Goal: Task Accomplishment & Management: Use online tool/utility

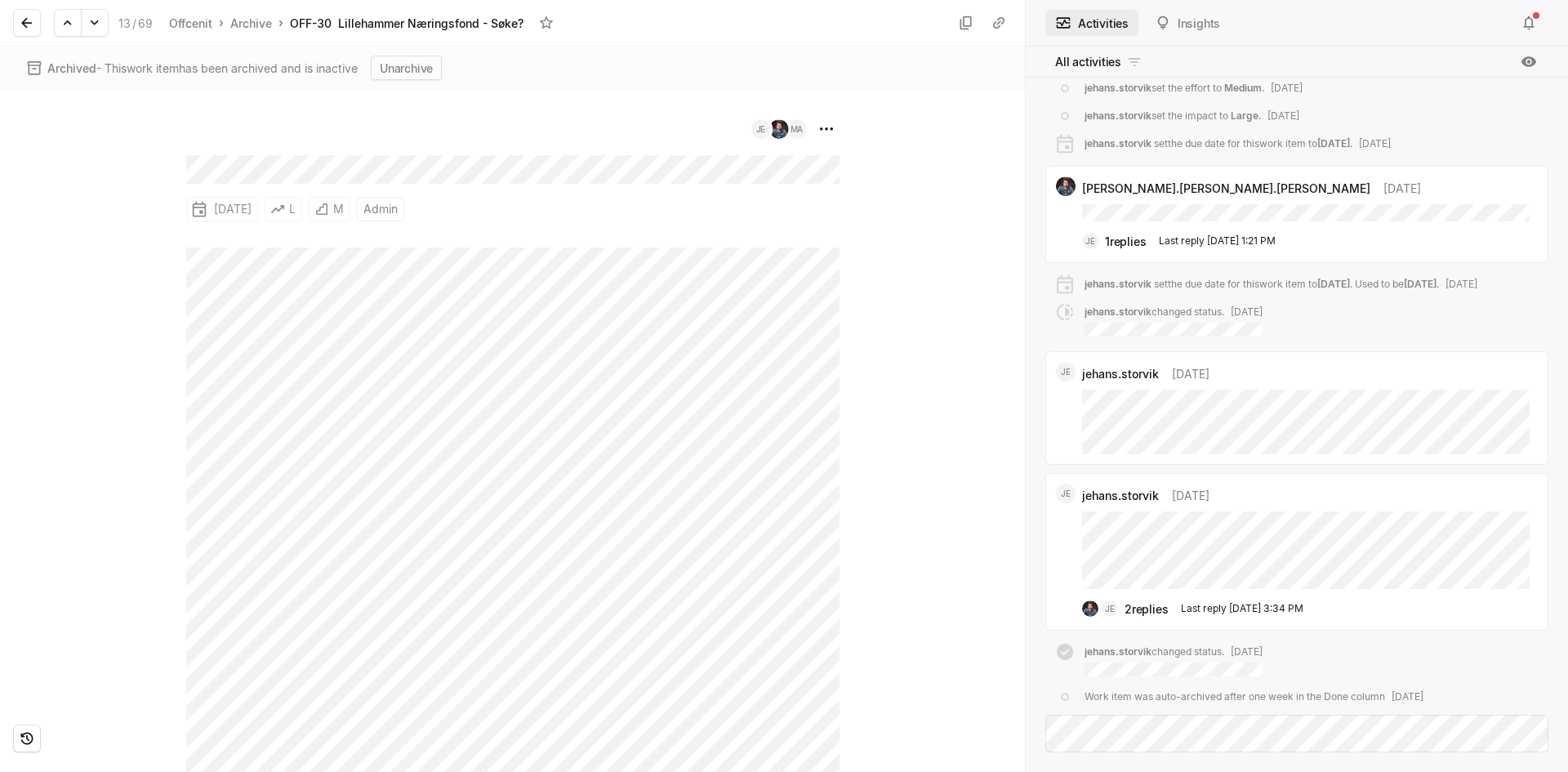
click at [11, 23] on div "13 / 69 Offcenit › Archive › OFF-30 Lillehammer Næringsfond - Søke?" at bounding box center [512, 23] width 1025 height 47
click at [18, 27] on button at bounding box center [27, 23] width 28 height 28
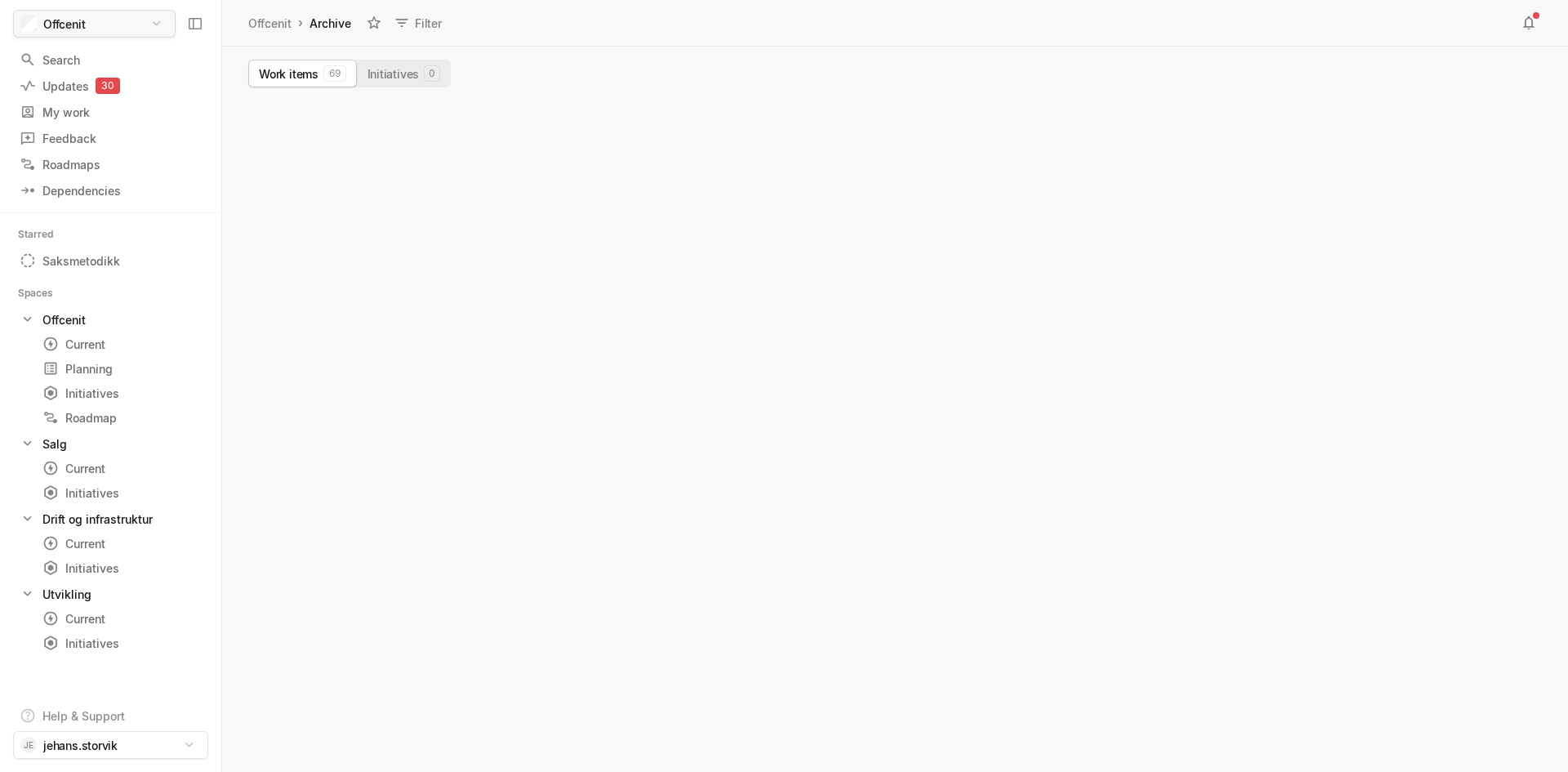
scroll to position [1665, 0]
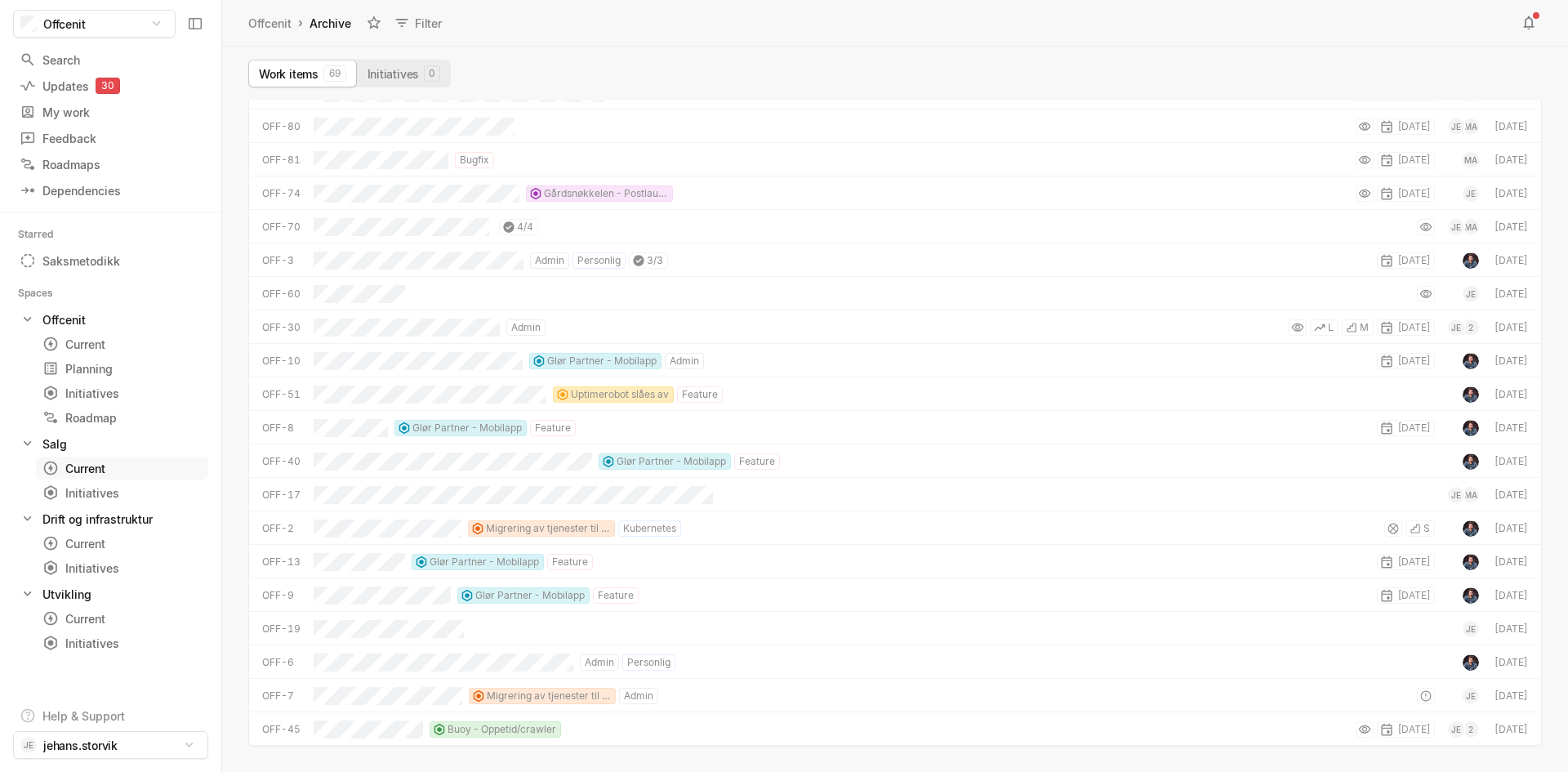
click at [116, 470] on div "Current" at bounding box center [92, 467] width 99 height 17
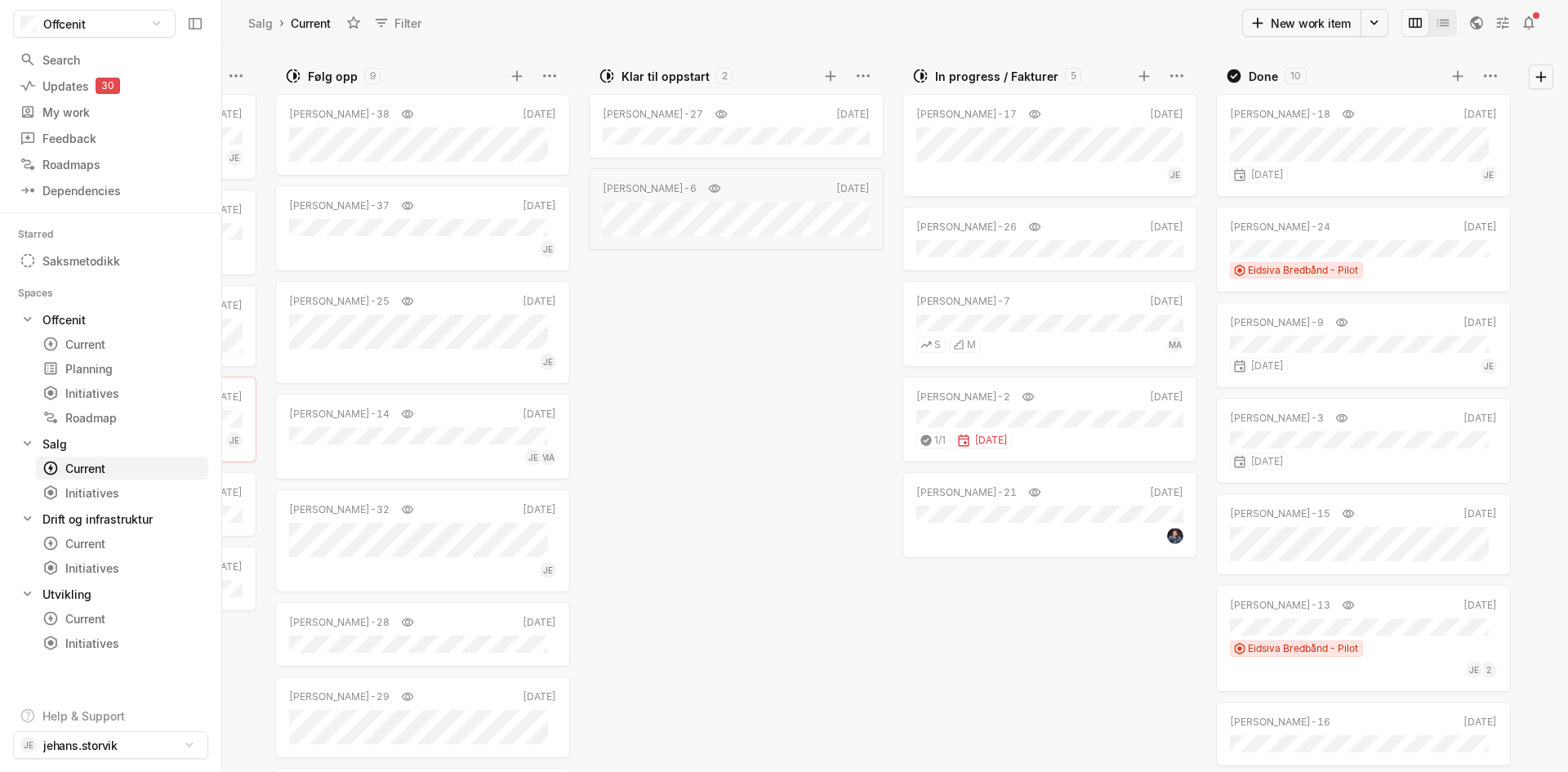
scroll to position [0, 289]
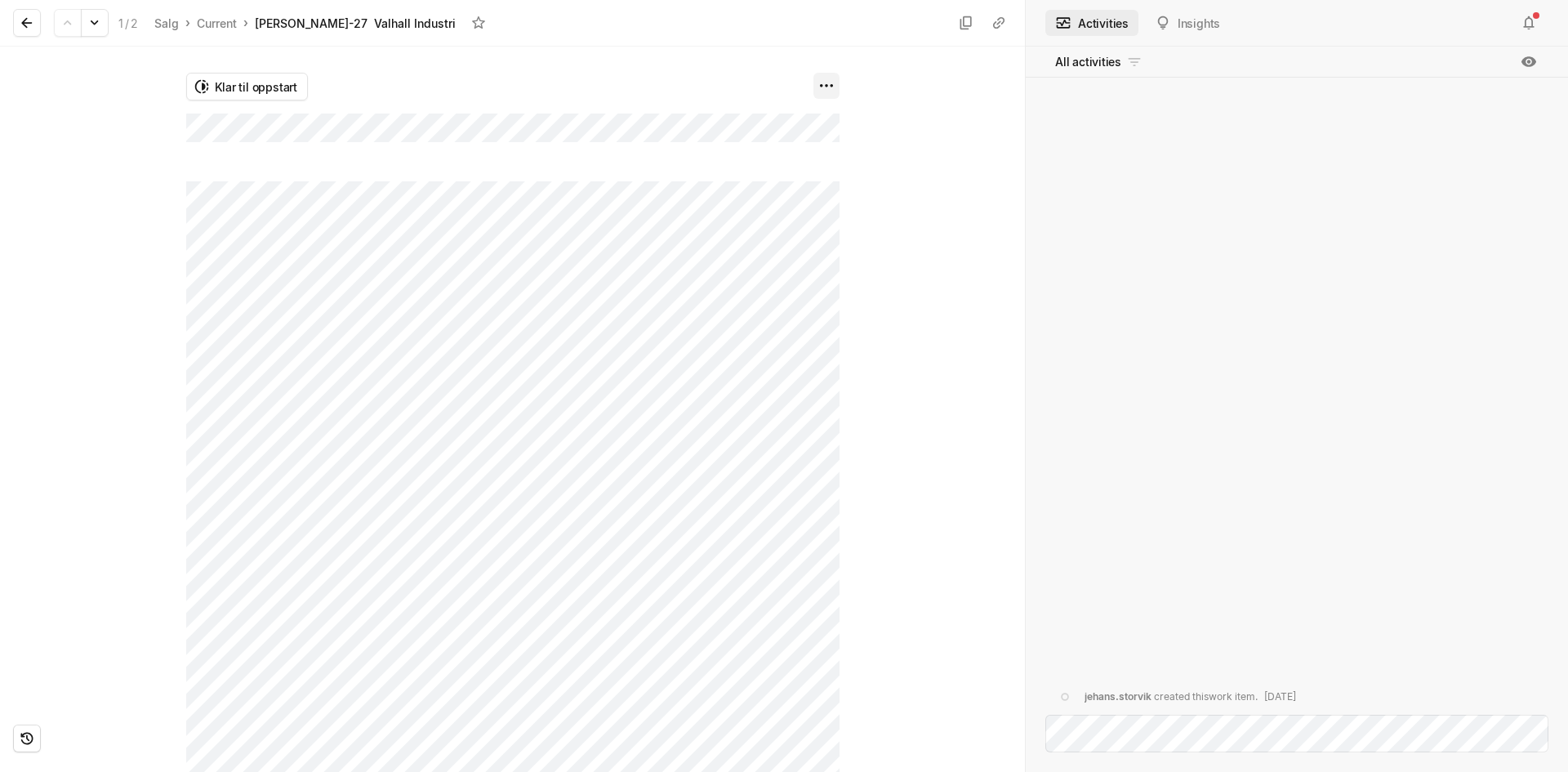
click at [831, 77] on html "Offcenit Search / Updates 30 g then u My work = Feedback g then f Roadmaps g th…" at bounding box center [784, 386] width 1568 height 772
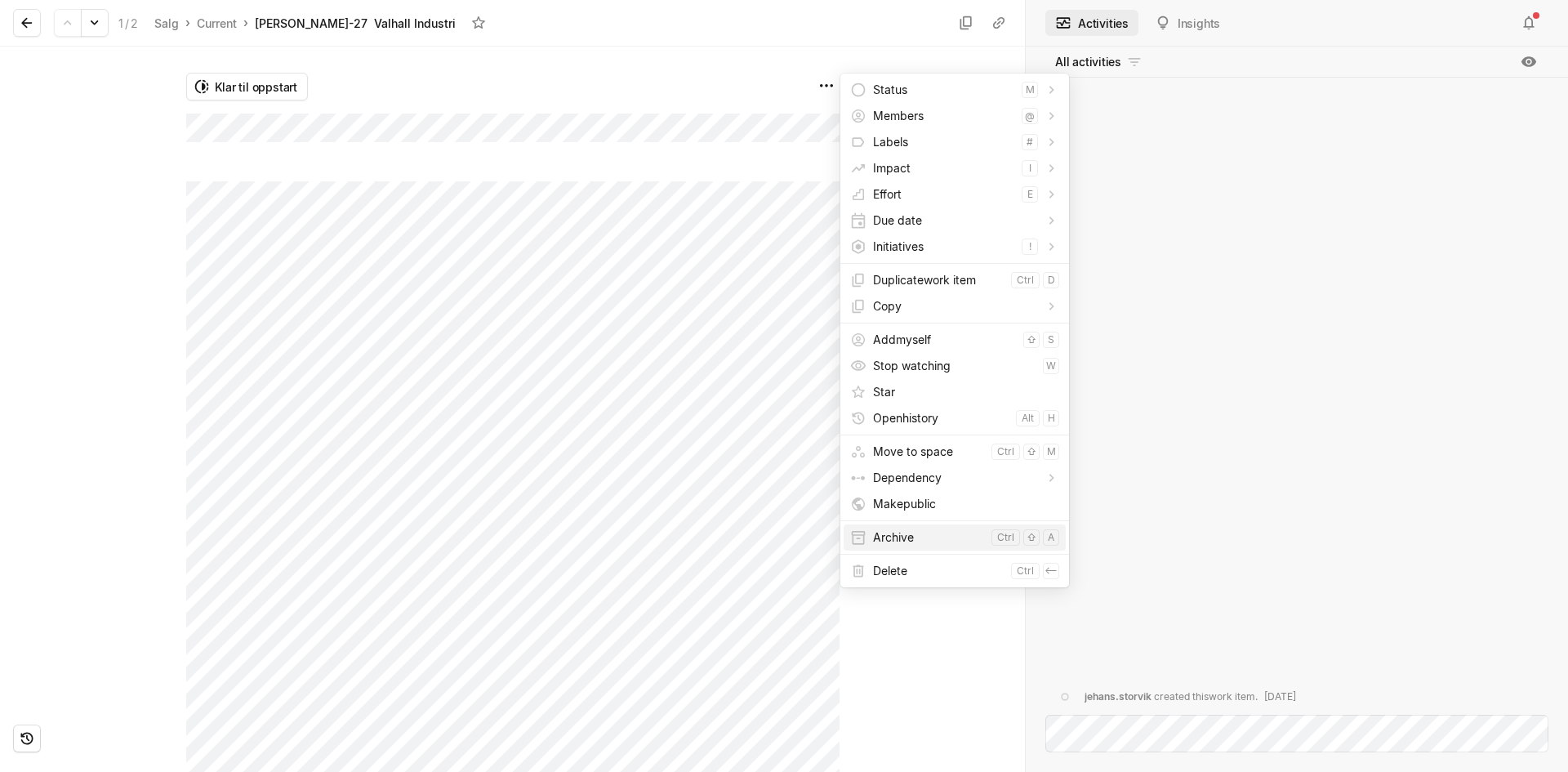
click at [924, 533] on span "Archive" at bounding box center [928, 538] width 112 height 26
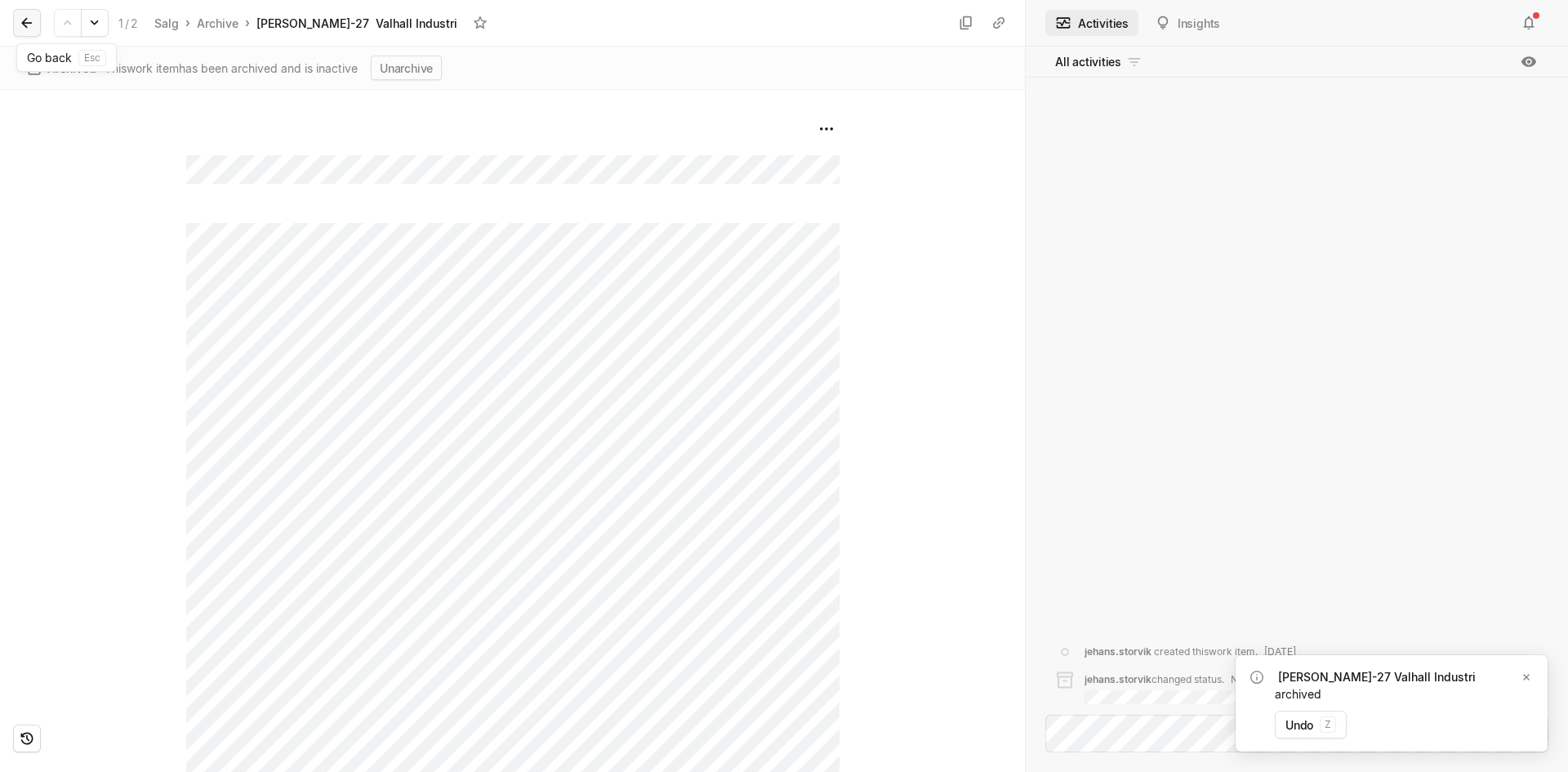
click at [14, 19] on button at bounding box center [27, 23] width 28 height 28
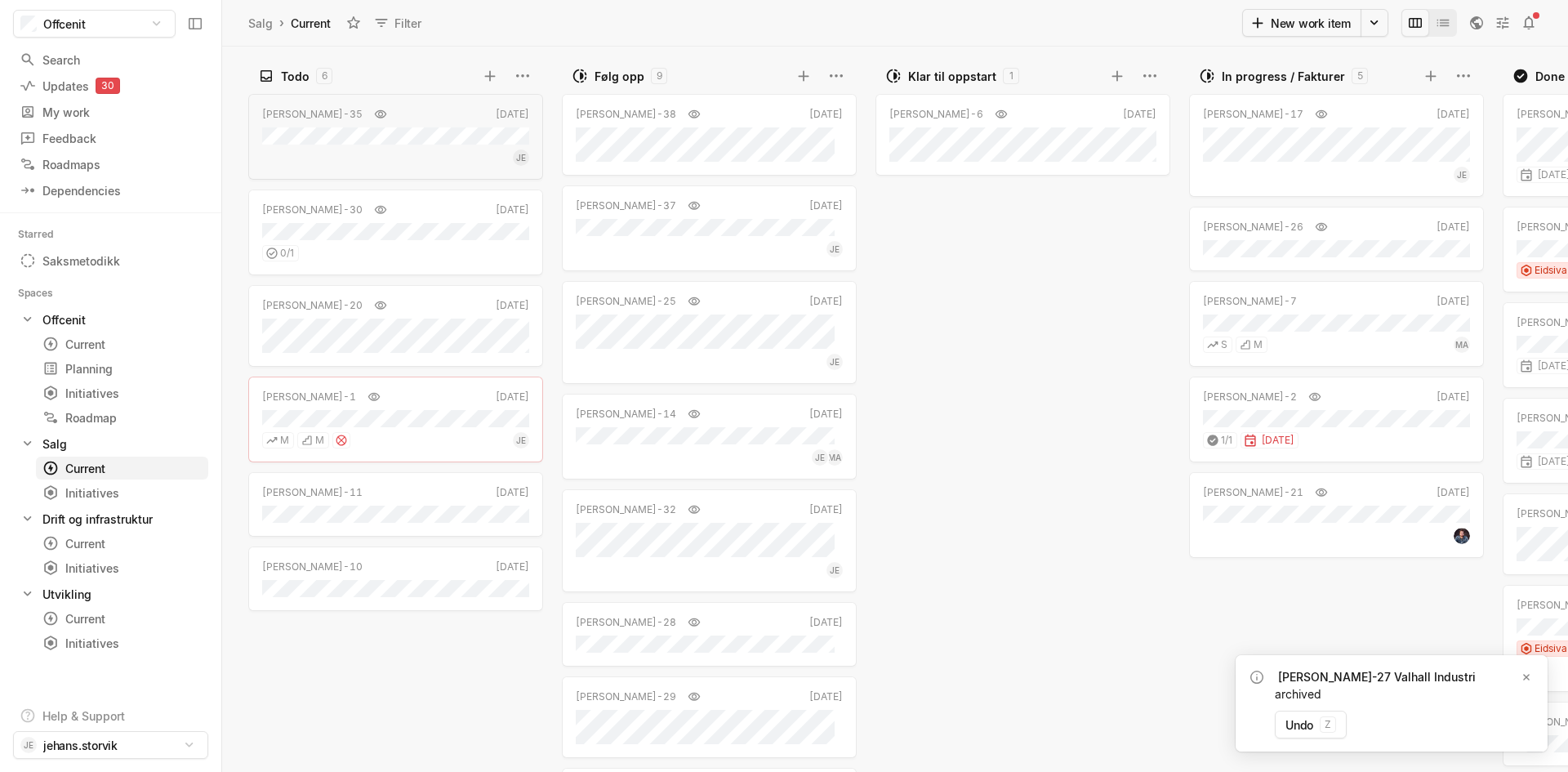
scroll to position [0, 289]
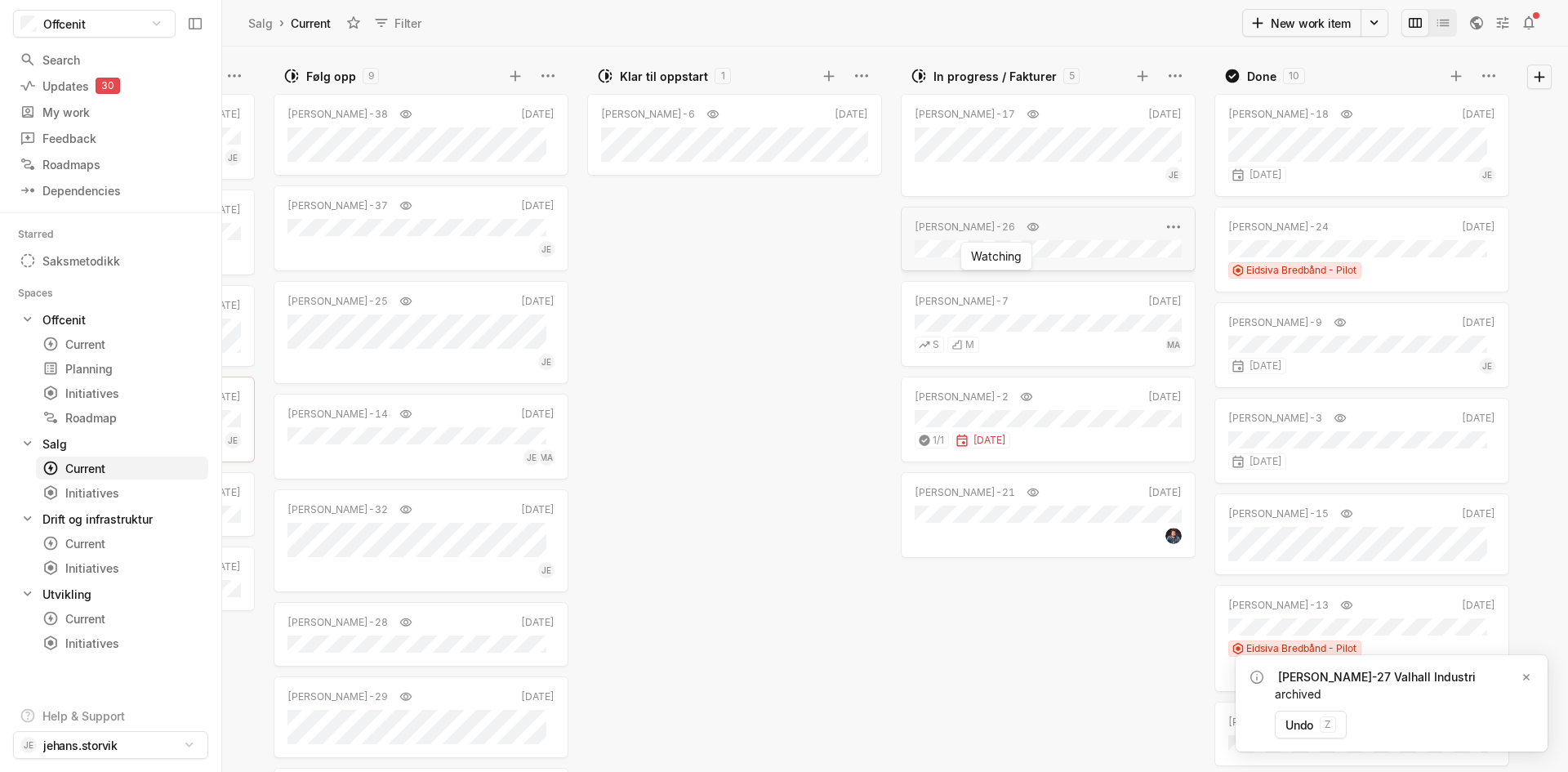
click at [996, 232] on div "[PERSON_NAME]-26" at bounding box center [1037, 227] width 245 height 17
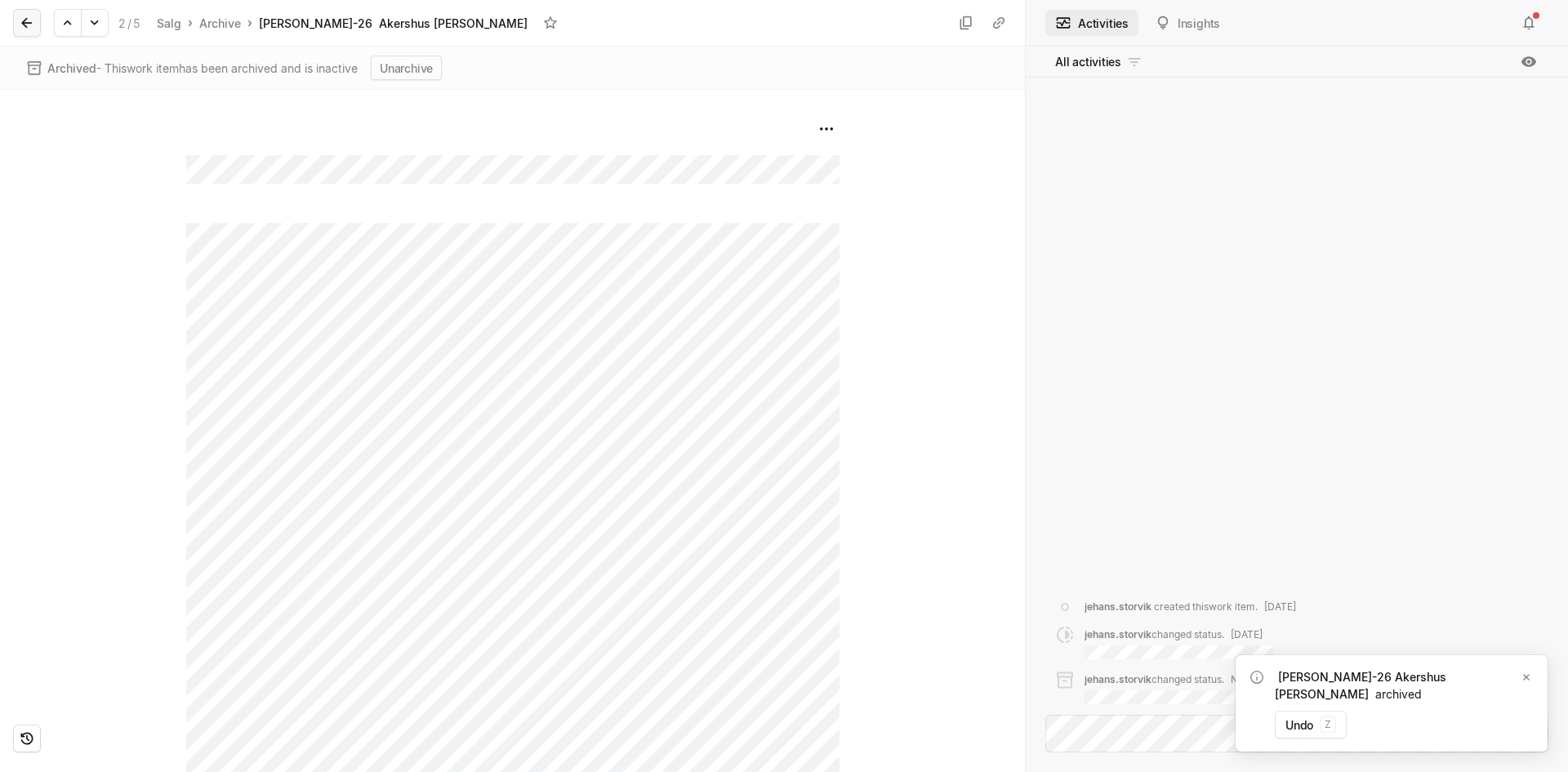
click at [17, 21] on button at bounding box center [27, 23] width 28 height 28
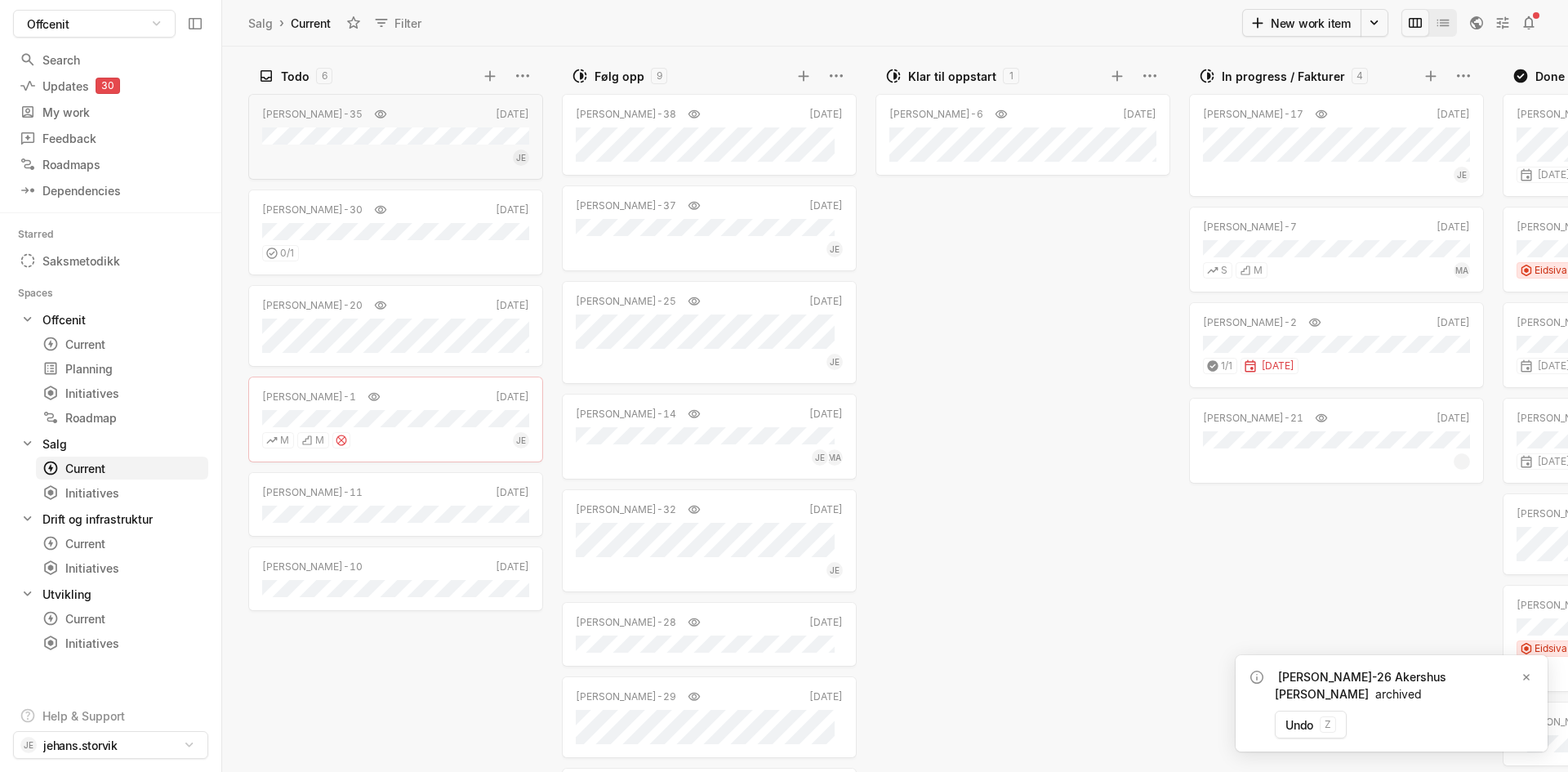
scroll to position [0, 289]
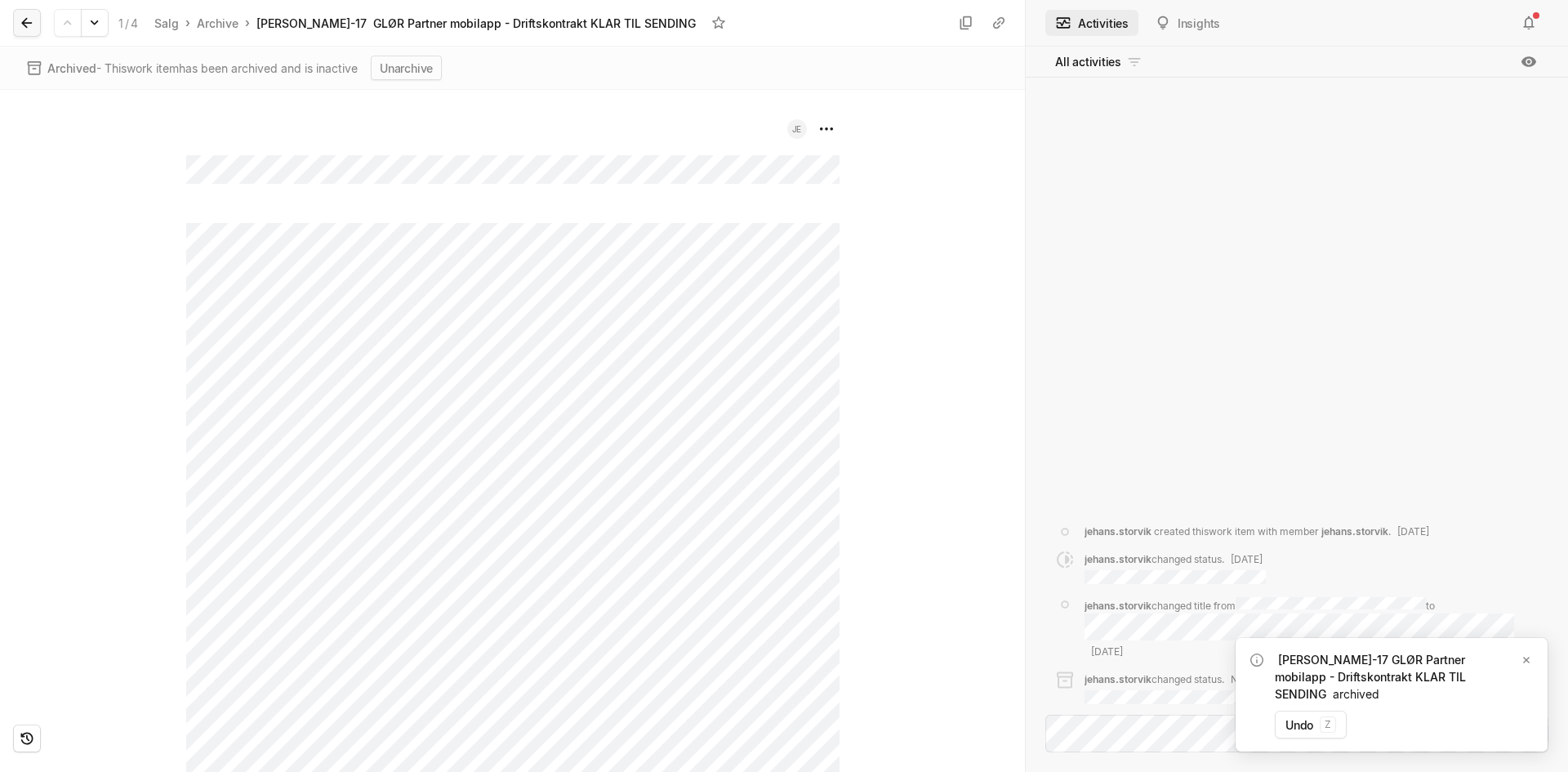
click at [23, 19] on icon at bounding box center [26, 23] width 17 height 17
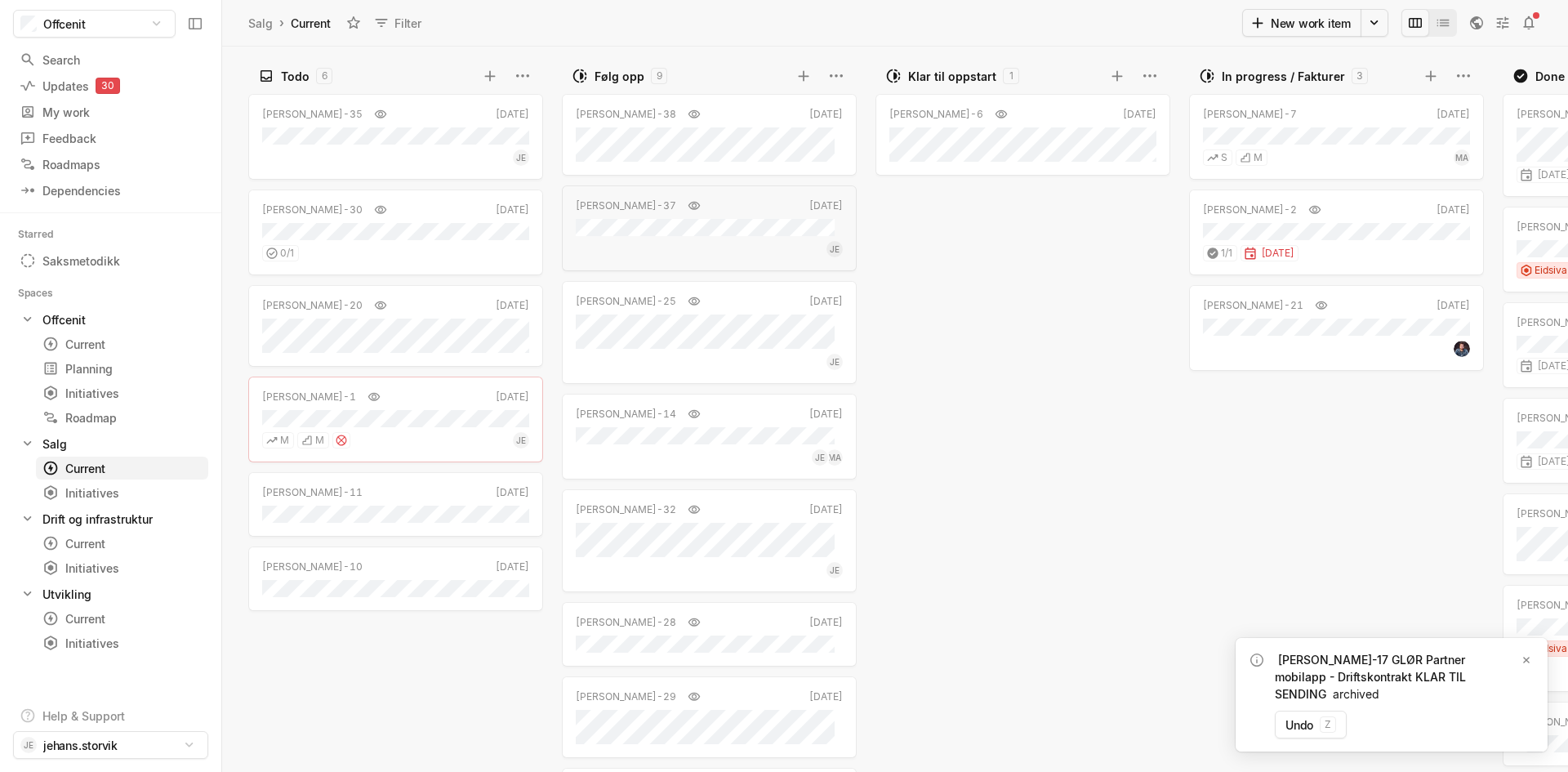
scroll to position [0, 289]
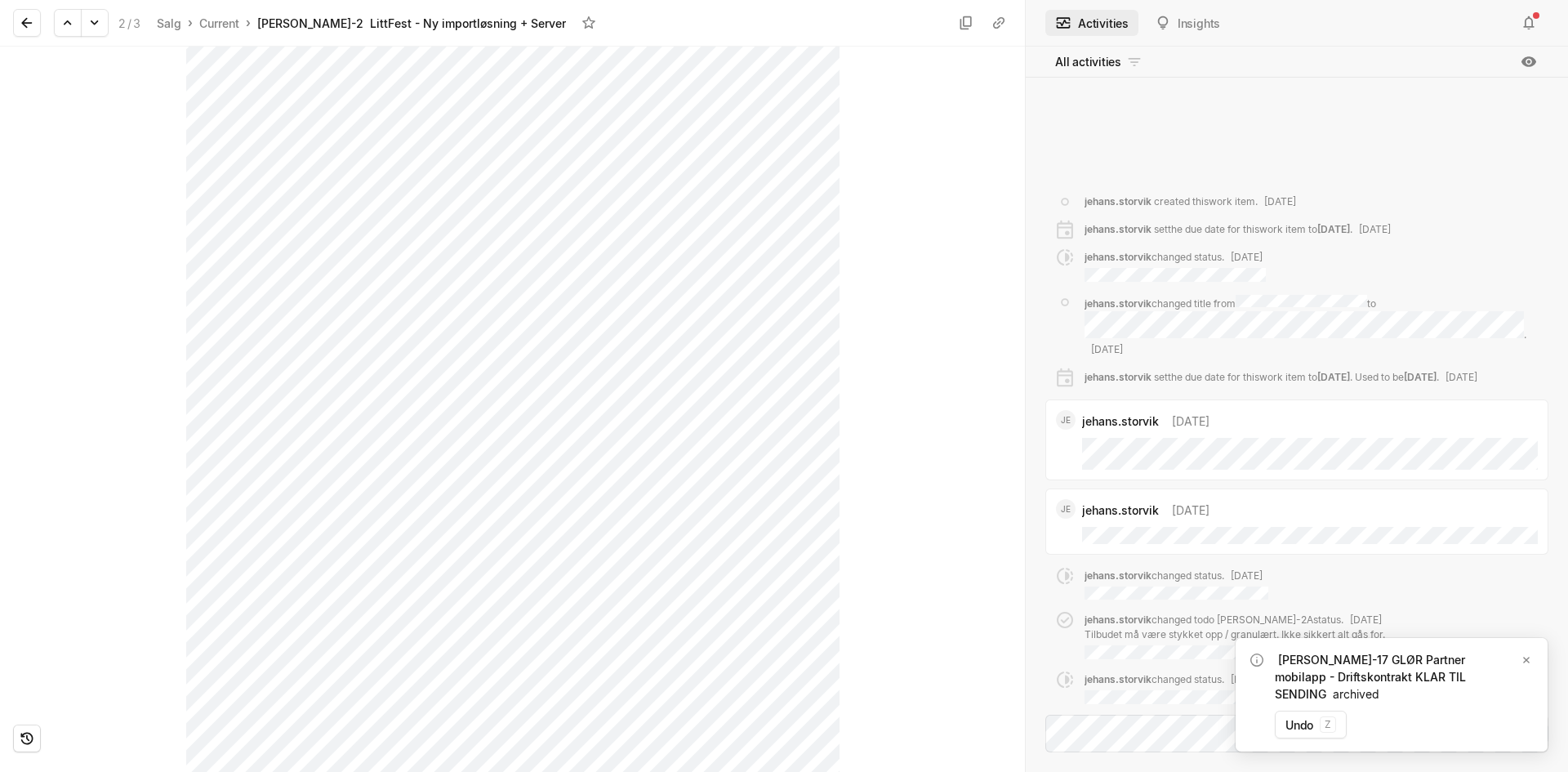
scroll to position [1099, 0]
click at [949, 548] on div "In progress / Fakturer [DATE]" at bounding box center [512, 409] width 1025 height 725
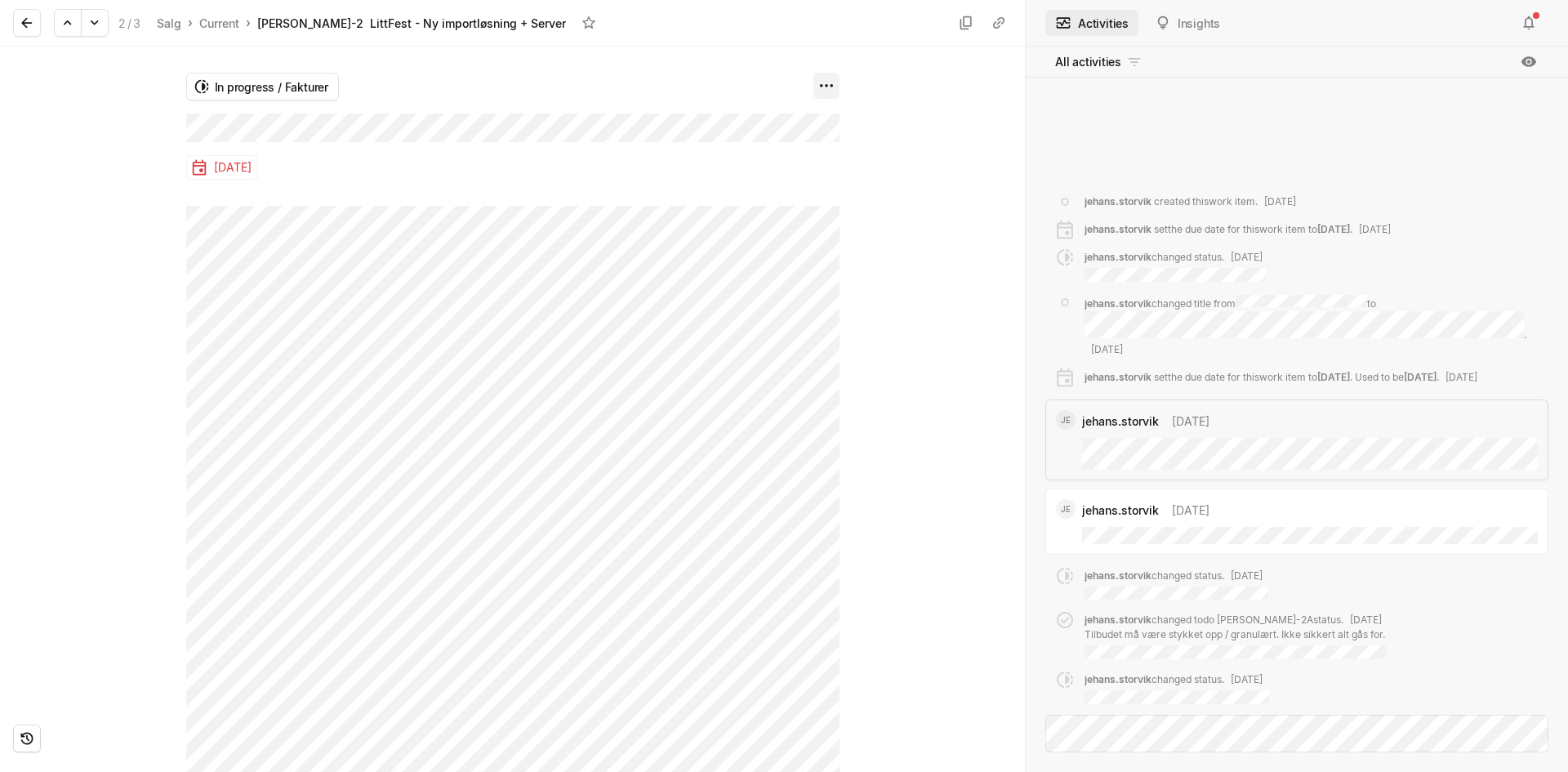
click at [819, 77] on html "Offcenit Search / Updates 30 g then u My work = Feedback g then f Roadmaps g th…" at bounding box center [784, 386] width 1568 height 772
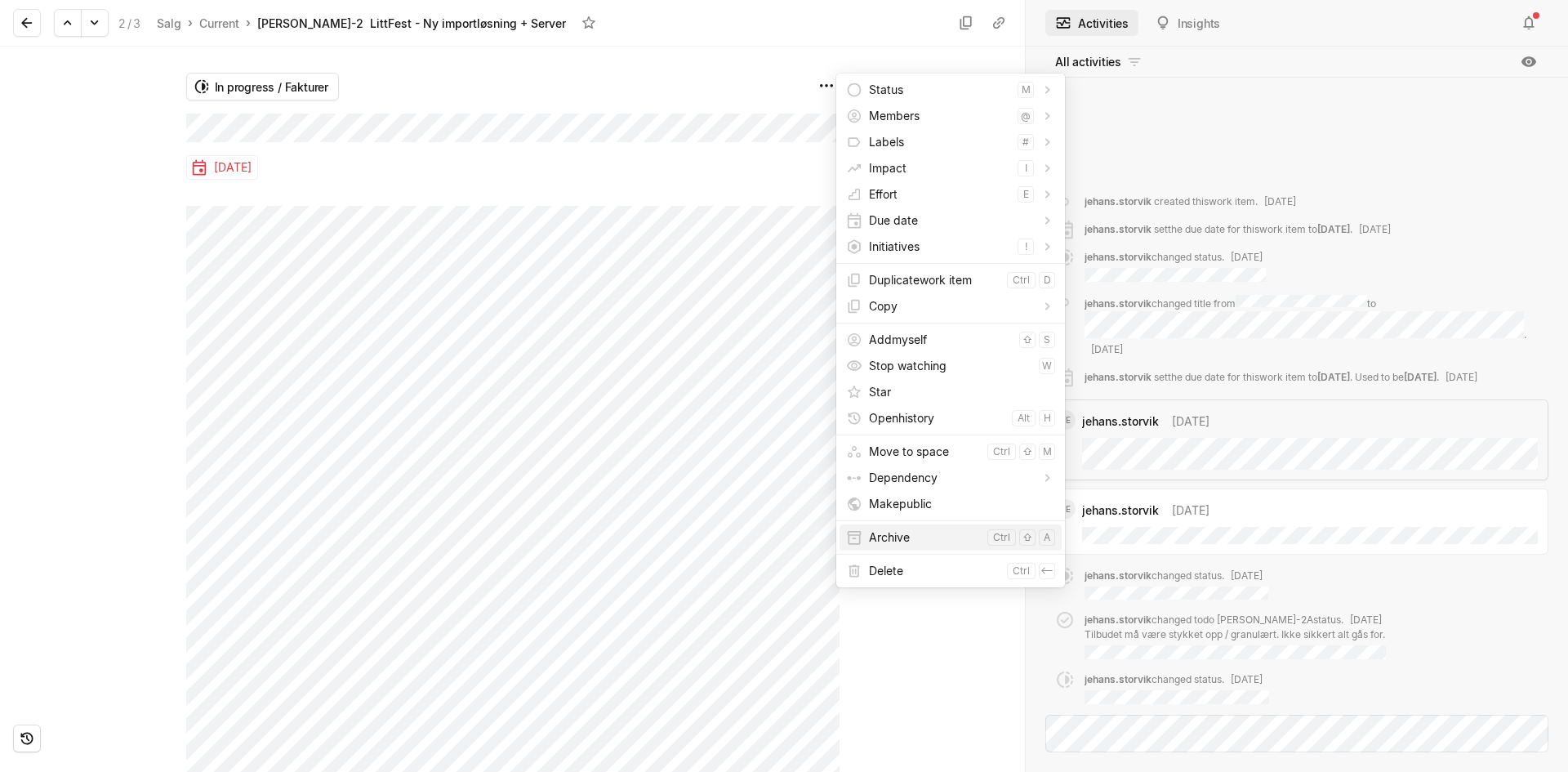
click at [912, 538] on span "Archive" at bounding box center [924, 538] width 112 height 26
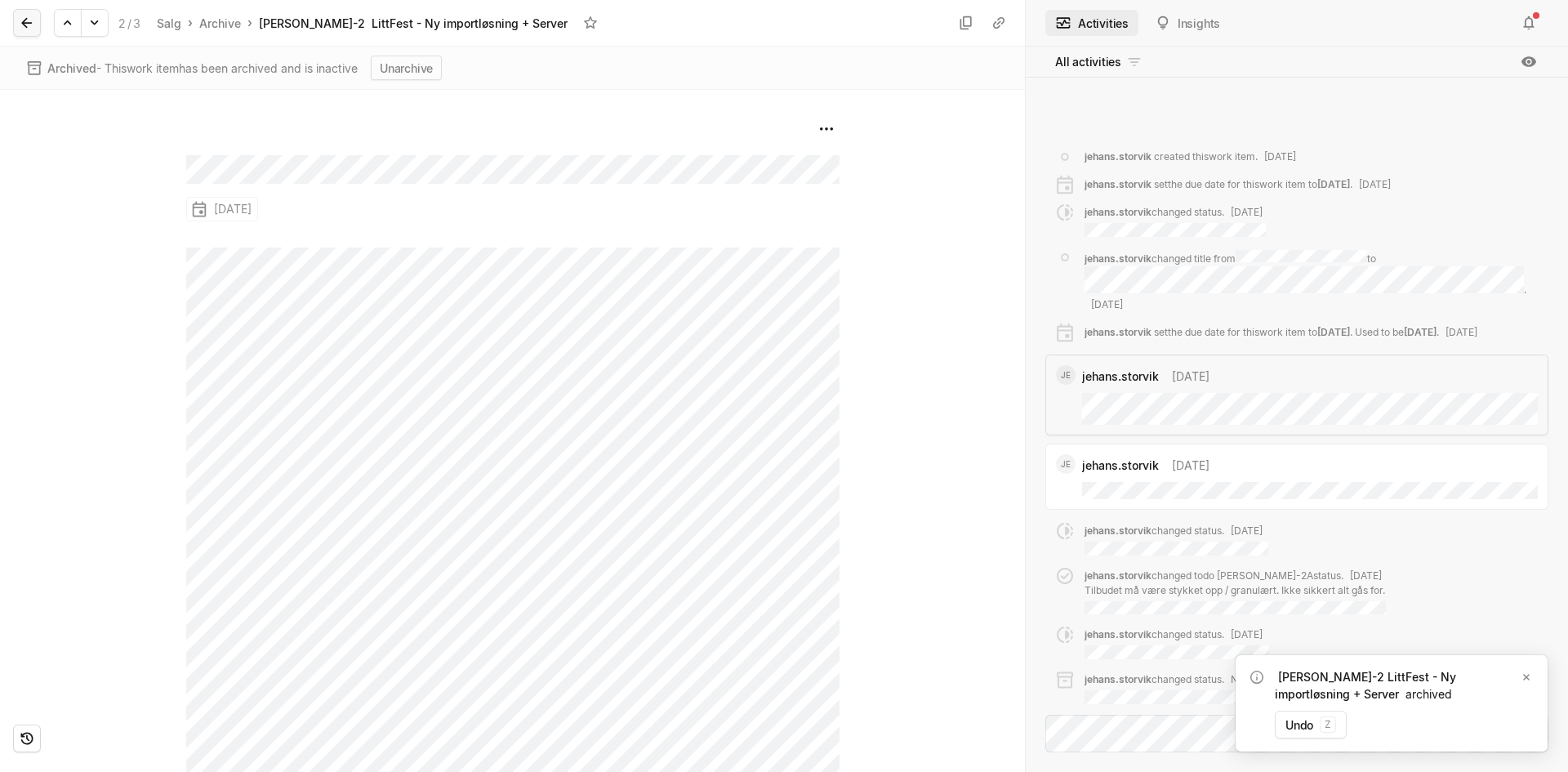
click at [33, 22] on icon at bounding box center [26, 23] width 17 height 17
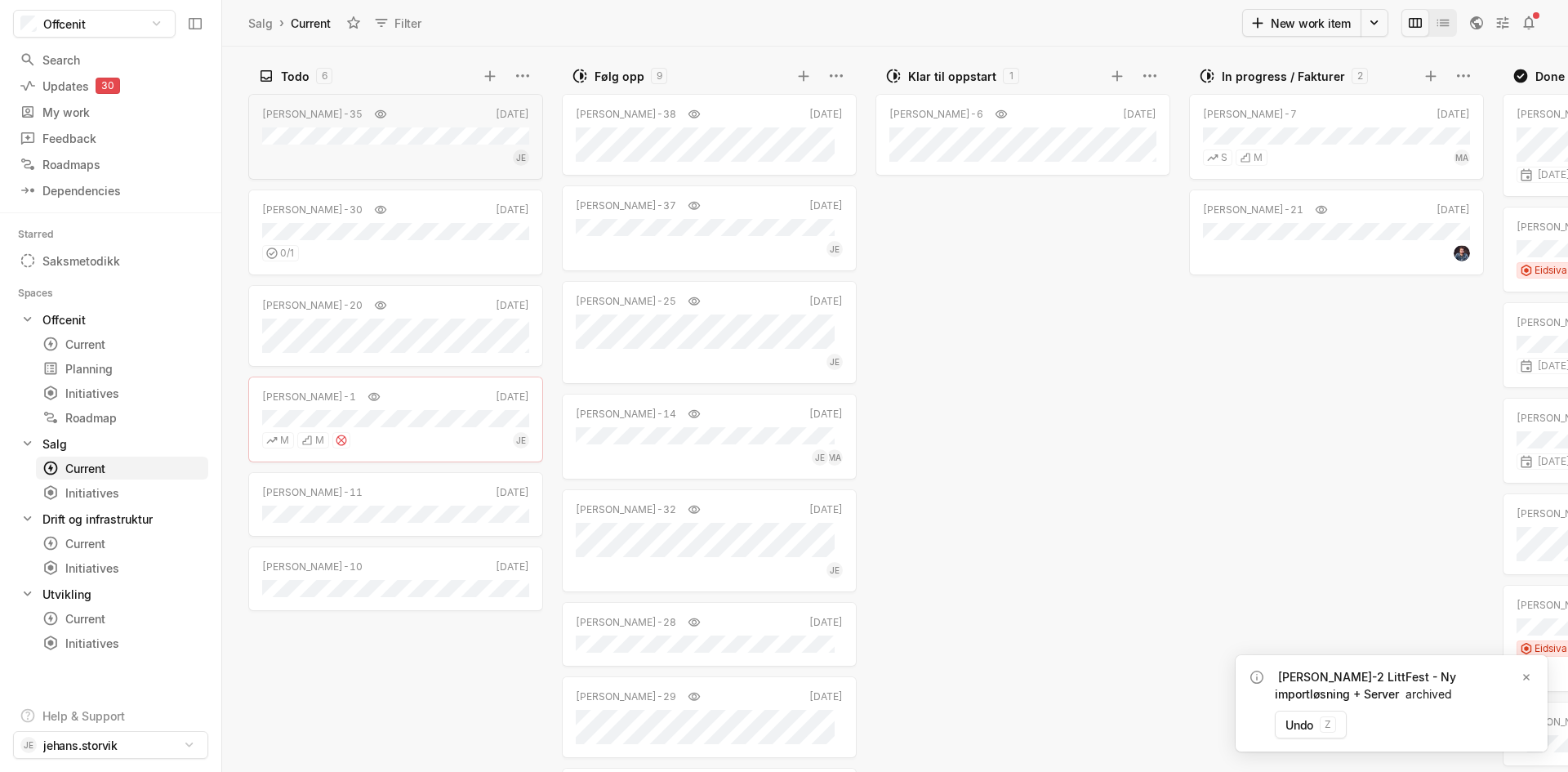
scroll to position [0, 289]
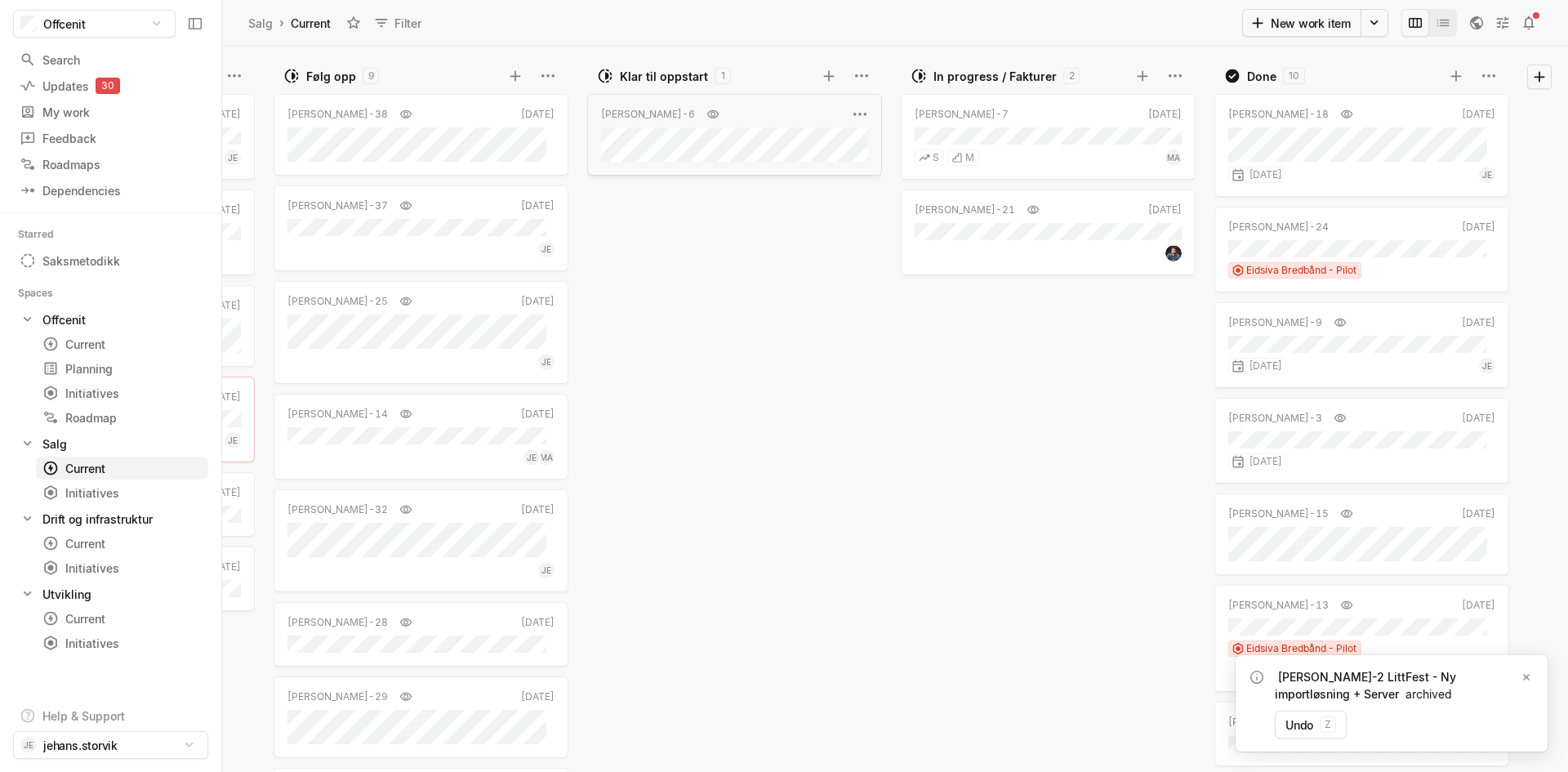
click at [743, 104] on div "[PERSON_NAME]-6 [DATE]" at bounding box center [734, 135] width 295 height 82
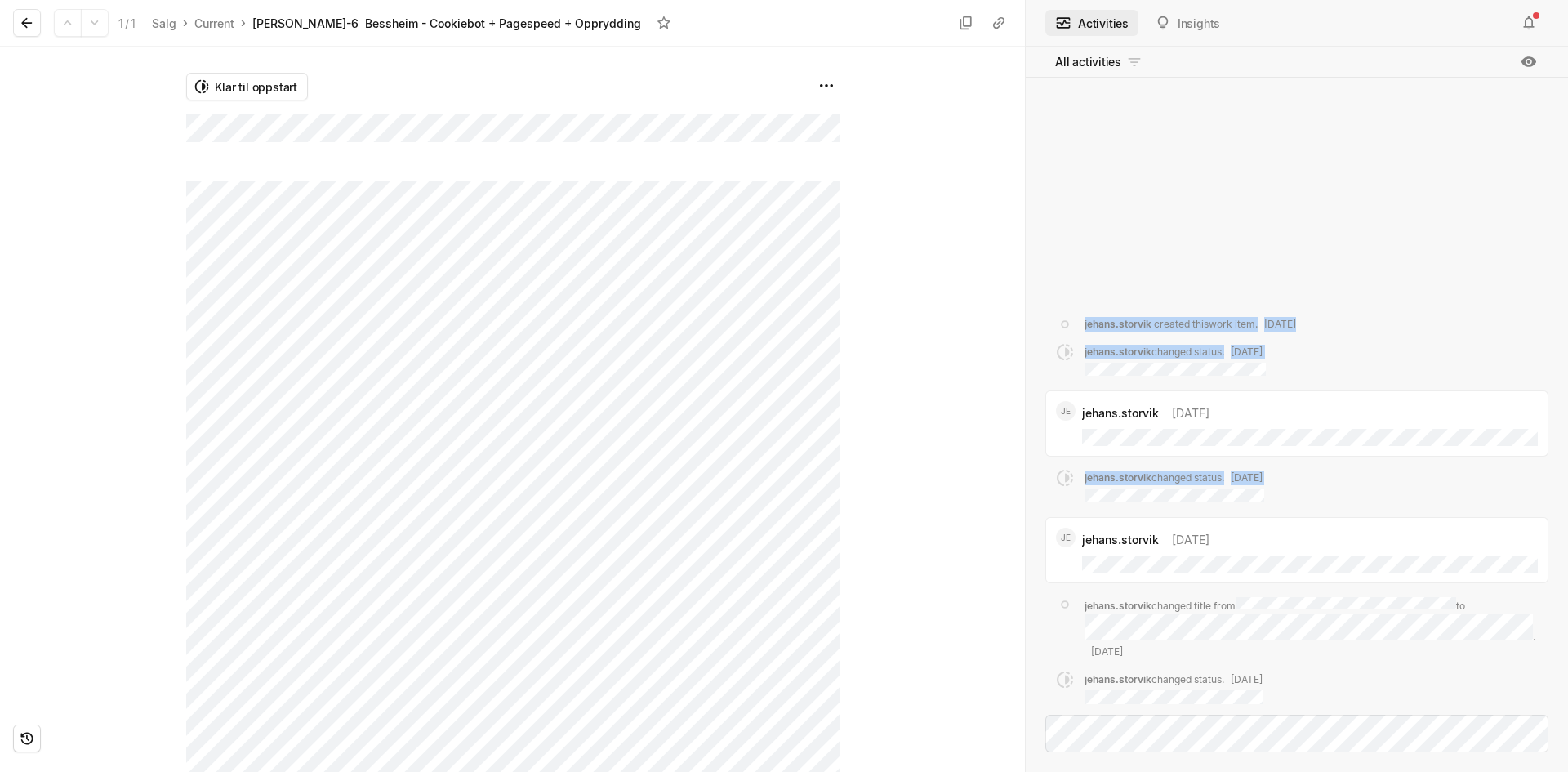
click at [832, 166] on div "Klar til oppstart" at bounding box center [513, 114] width 653 height 135
click at [832, 88] on html "Offcenit Search / Updates 30 g then u My work = Feedback g then f Roadmaps g th…" at bounding box center [784, 386] width 1568 height 772
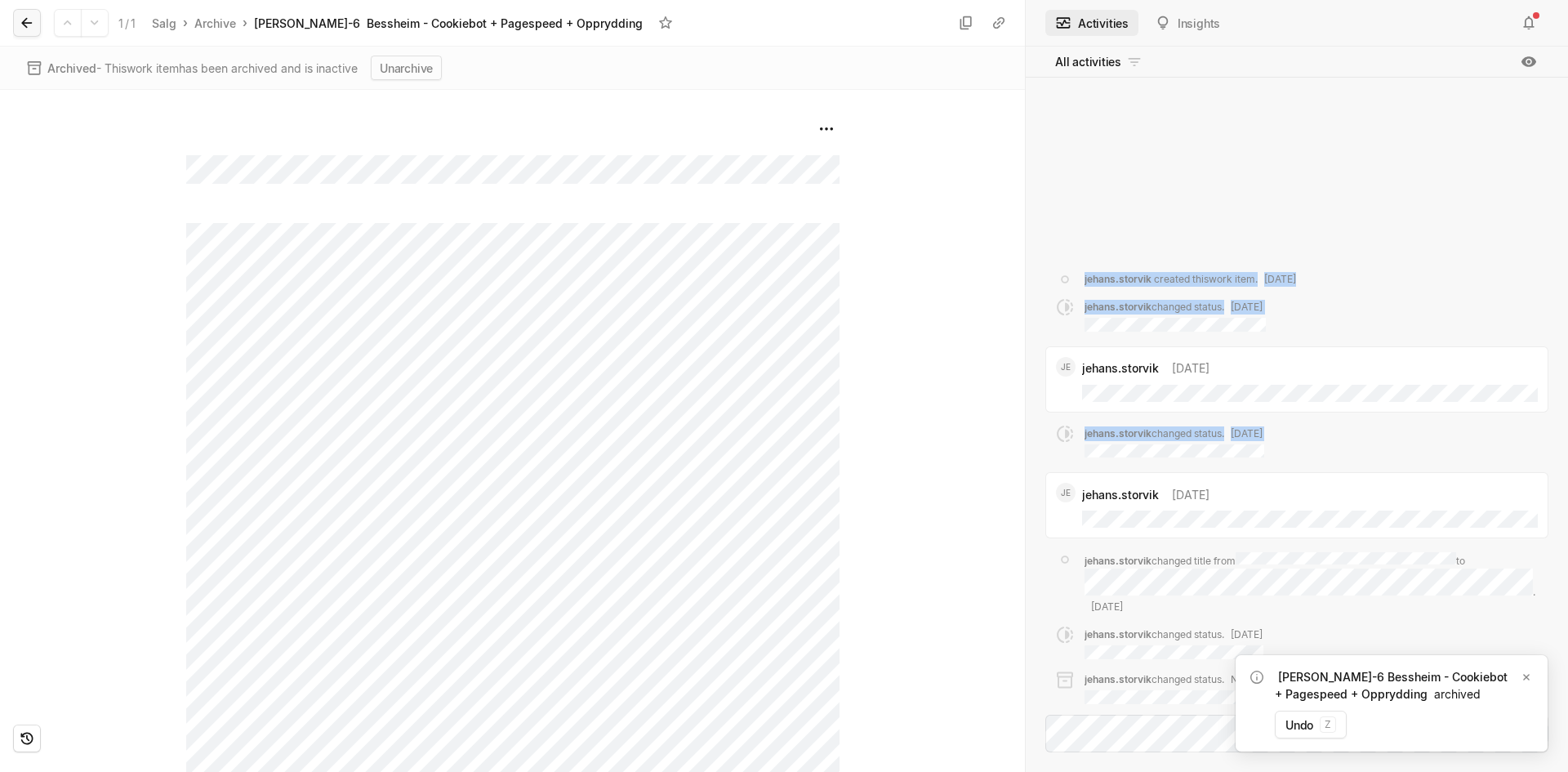
click at [29, 18] on icon at bounding box center [26, 23] width 17 height 17
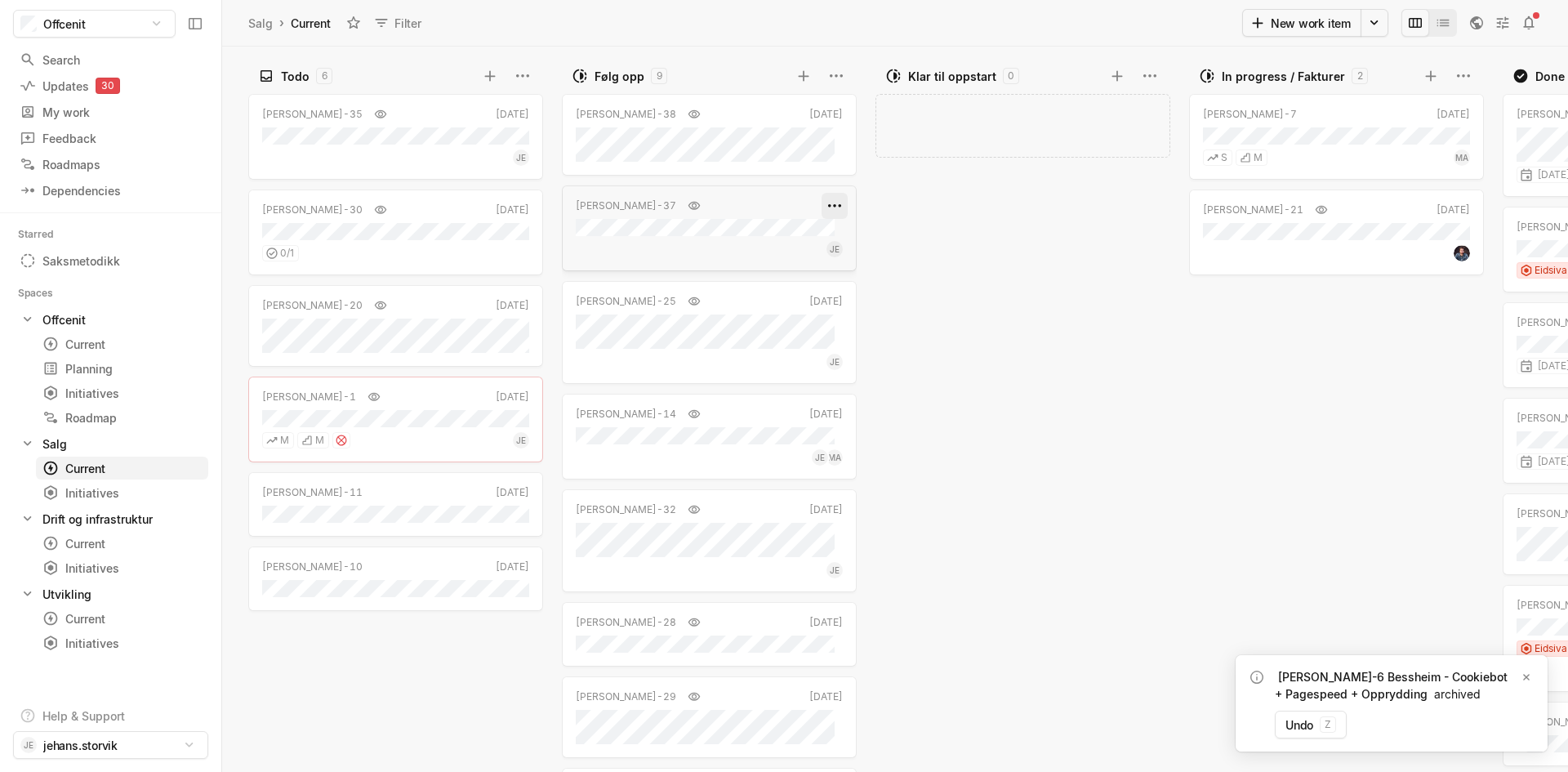
scroll to position [0, 289]
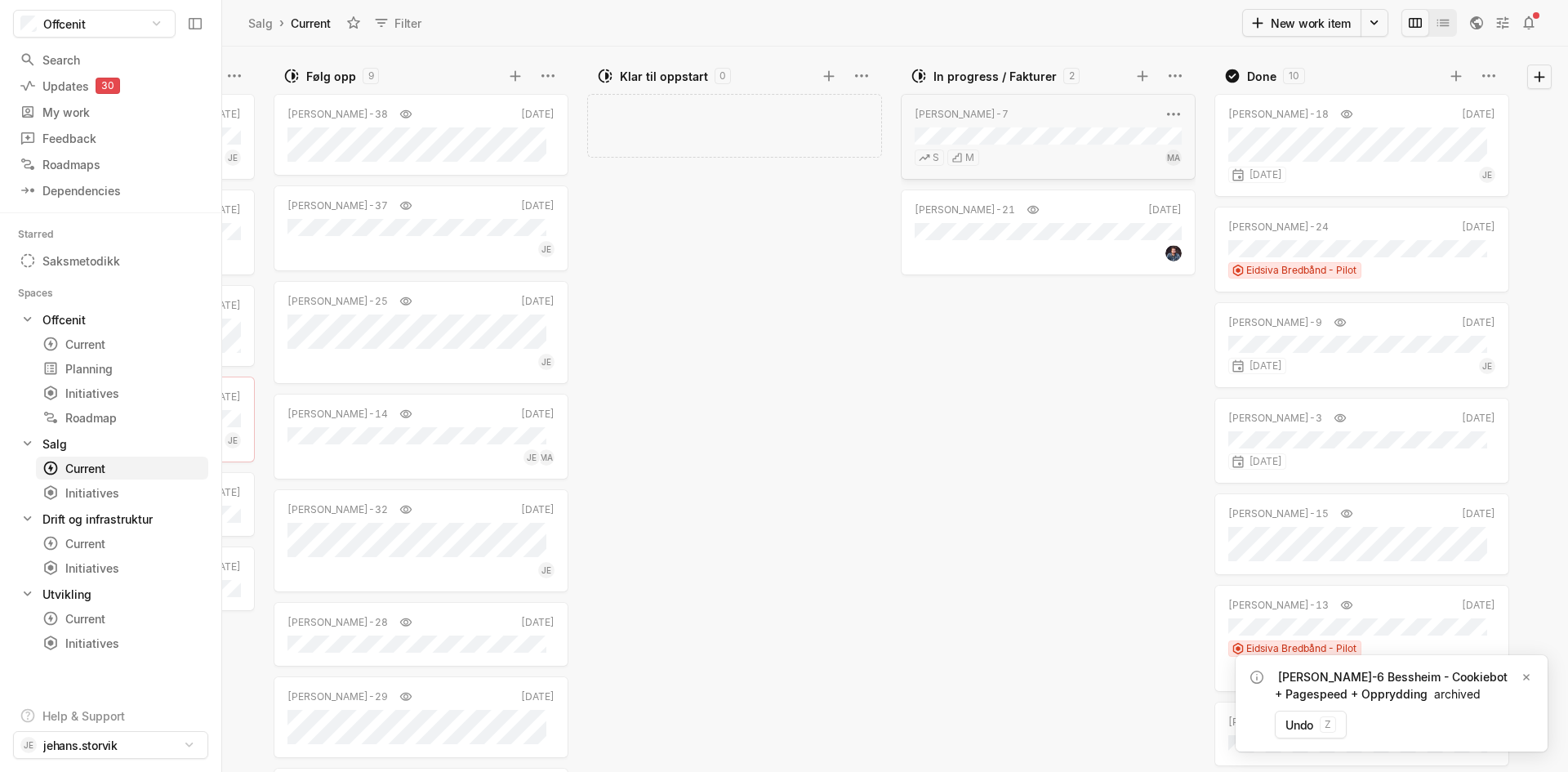
click at [1089, 126] on div "[PERSON_NAME]-7 [DATE] S M MA" at bounding box center [1048, 136] width 295 height 85
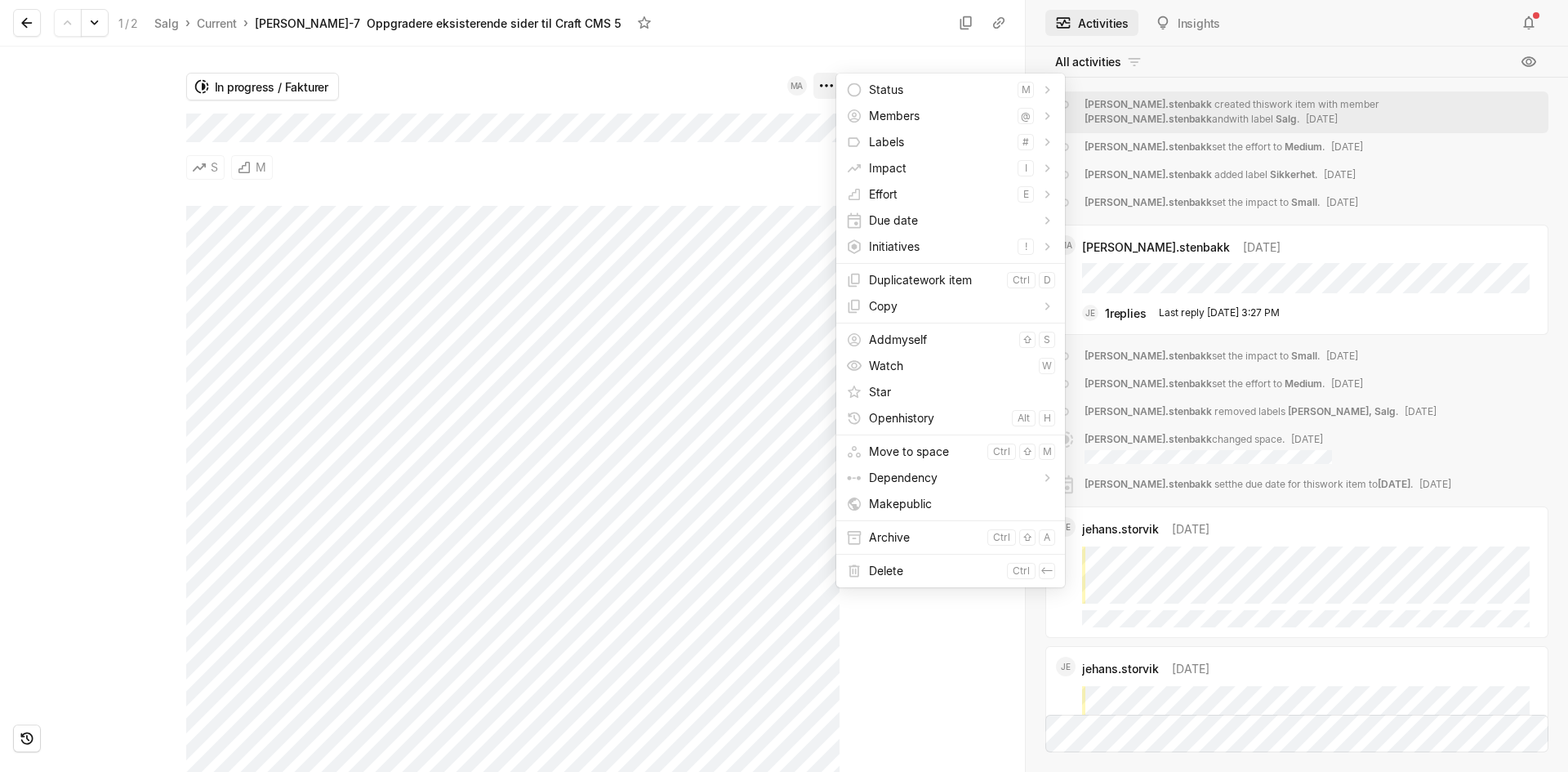
click at [822, 85] on html "Offcenit Search / Updates 30 g then u My work = Feedback g then f Roadmaps g th…" at bounding box center [784, 386] width 1568 height 772
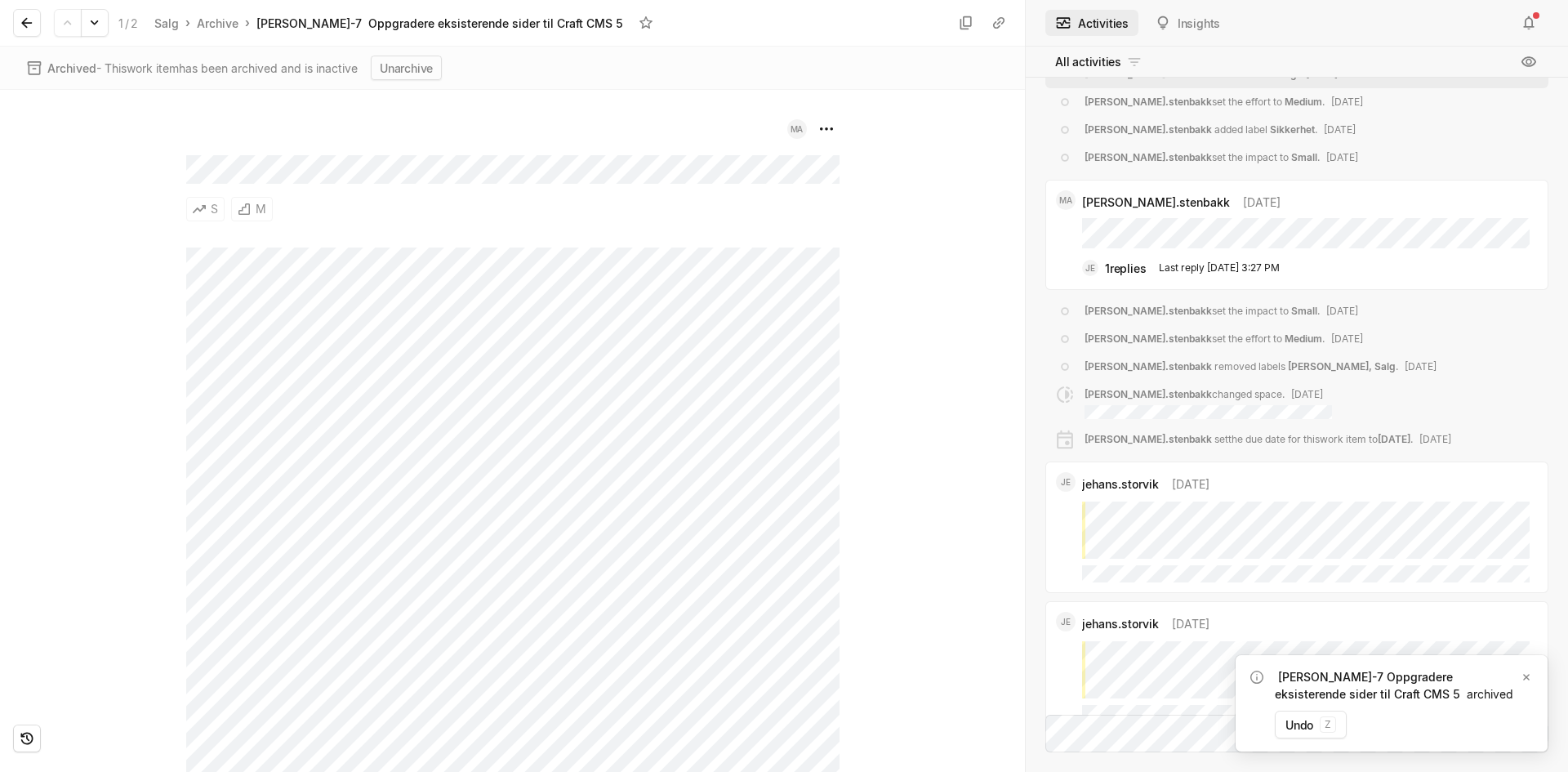
scroll to position [-875, 0]
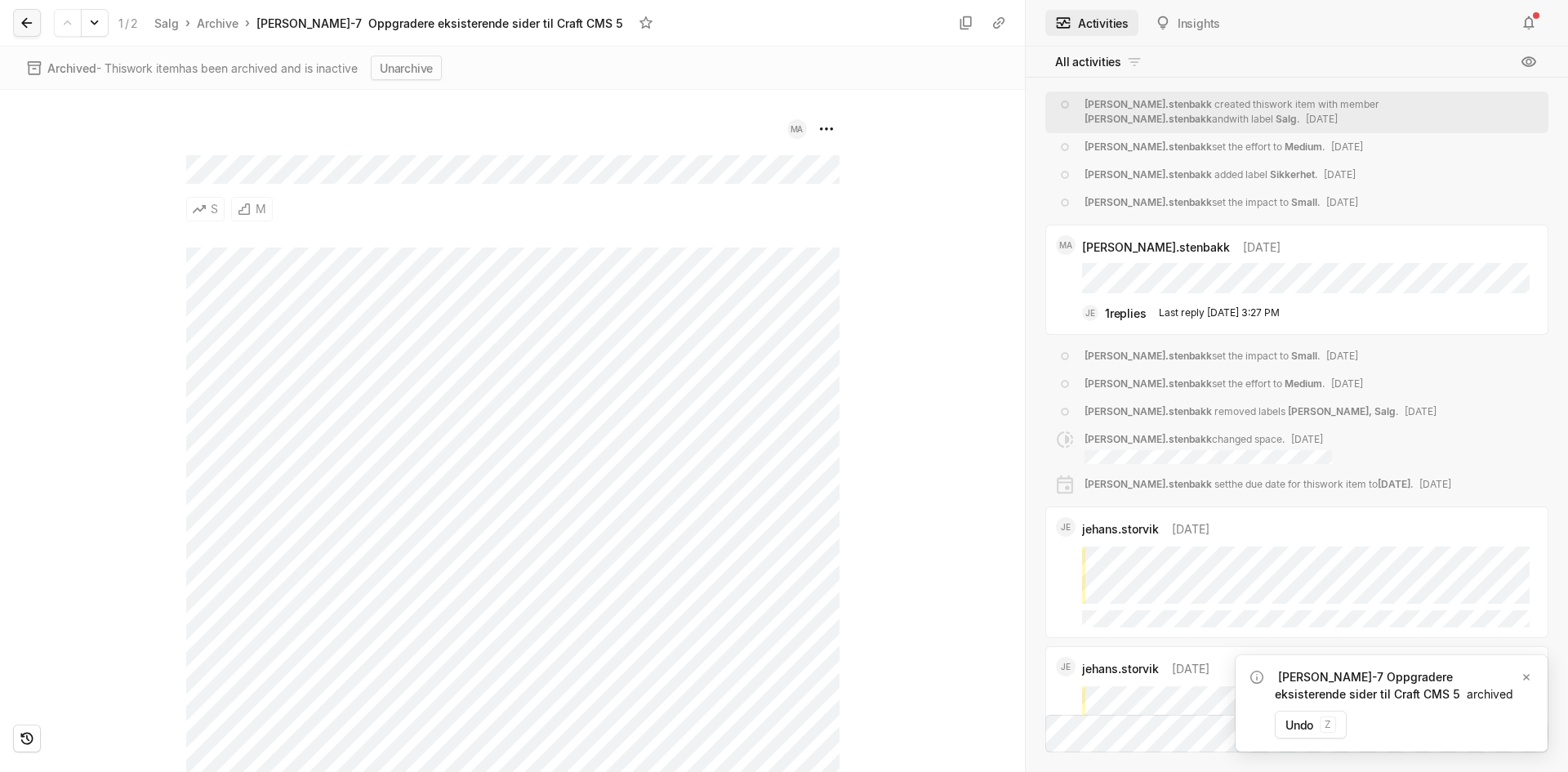
click at [40, 20] on div "1 / 2 Salg › Archive › [PERSON_NAME]-7 Oppgradere eksisterende sider til Craft …" at bounding box center [336, 22] width 646 height 34
click at [33, 20] on icon at bounding box center [26, 23] width 17 height 17
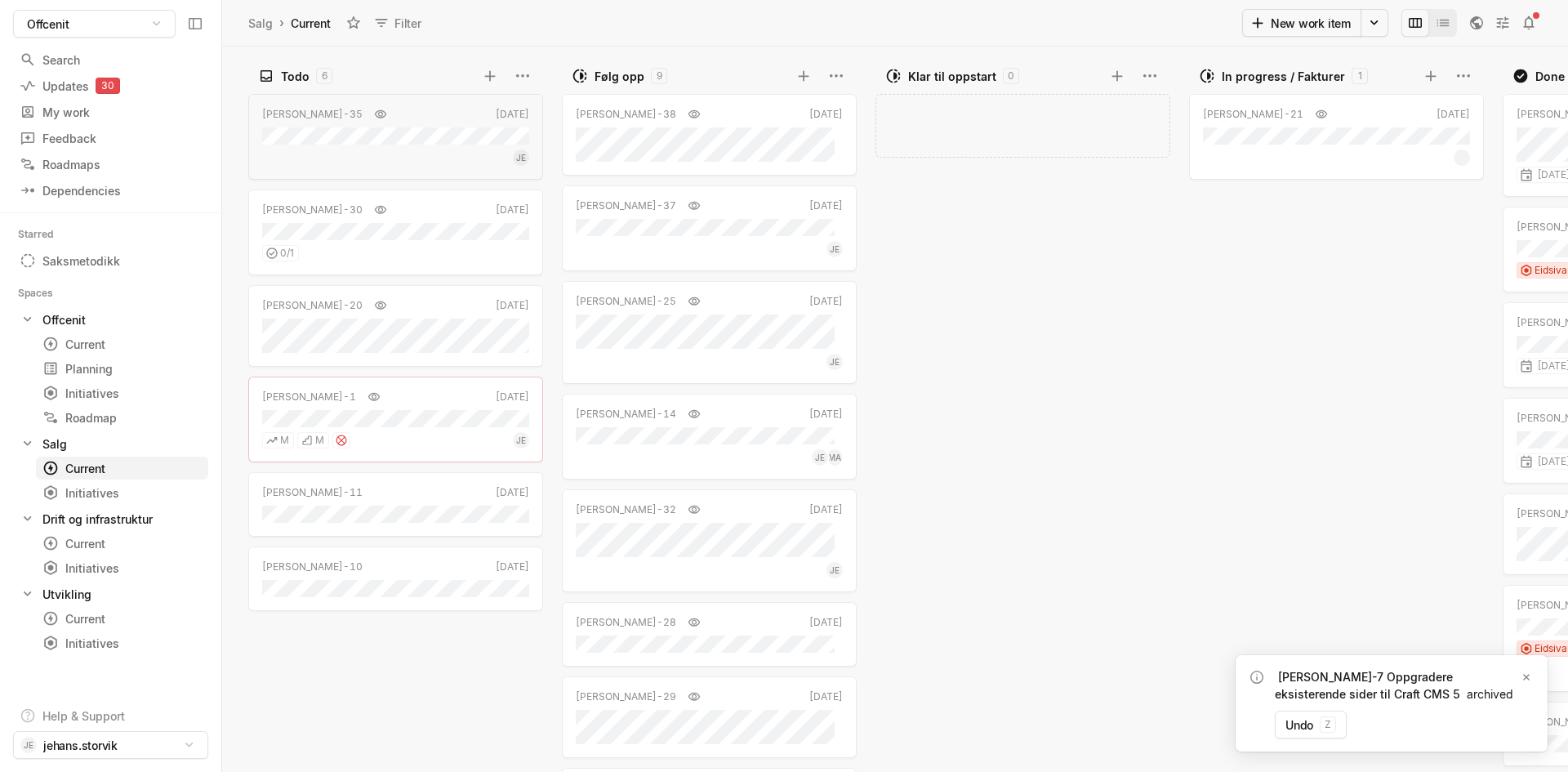
scroll to position [0, 289]
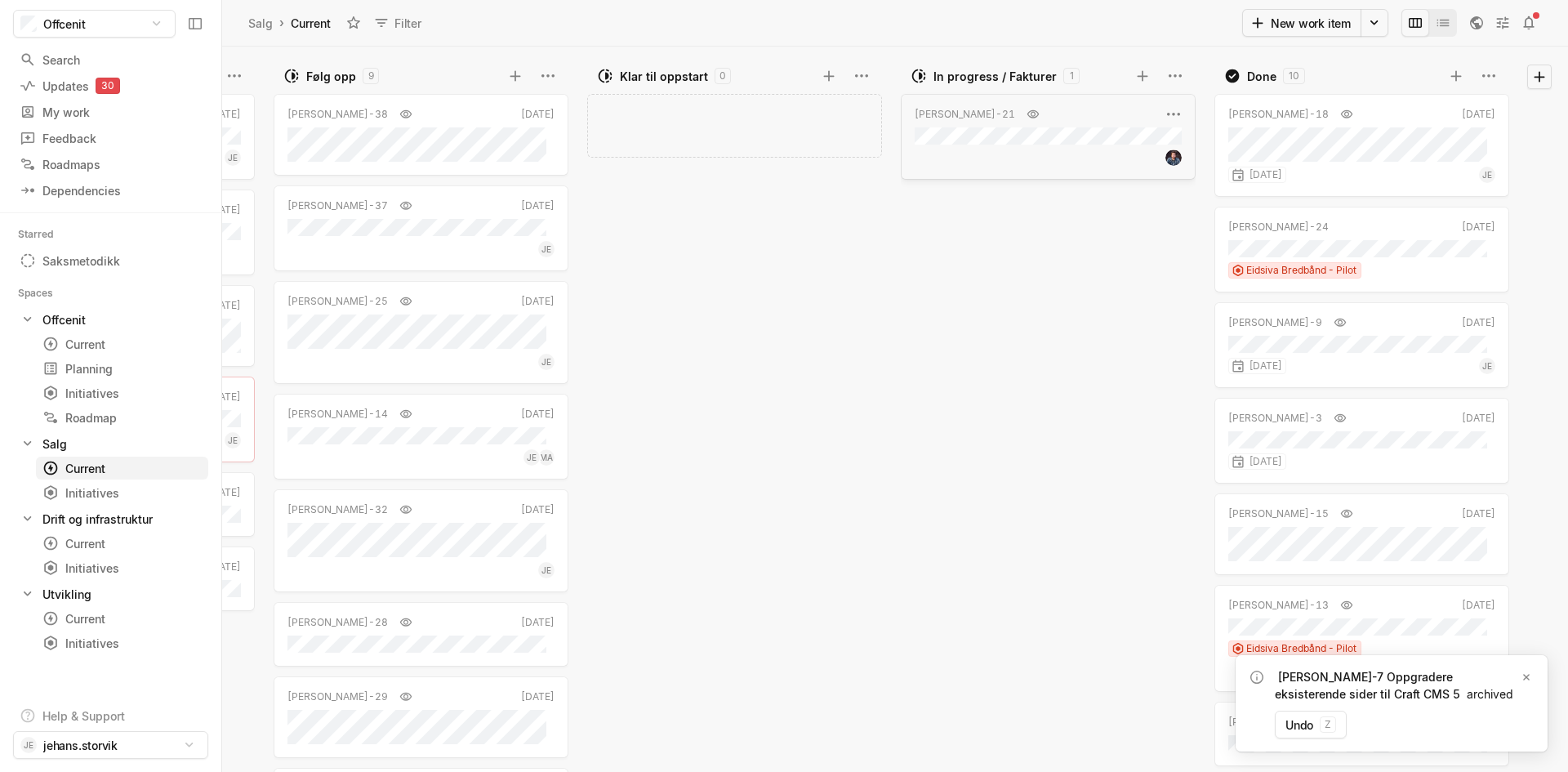
click at [1009, 122] on div "[PERSON_NAME]-21 [DATE]" at bounding box center [1048, 136] width 295 height 85
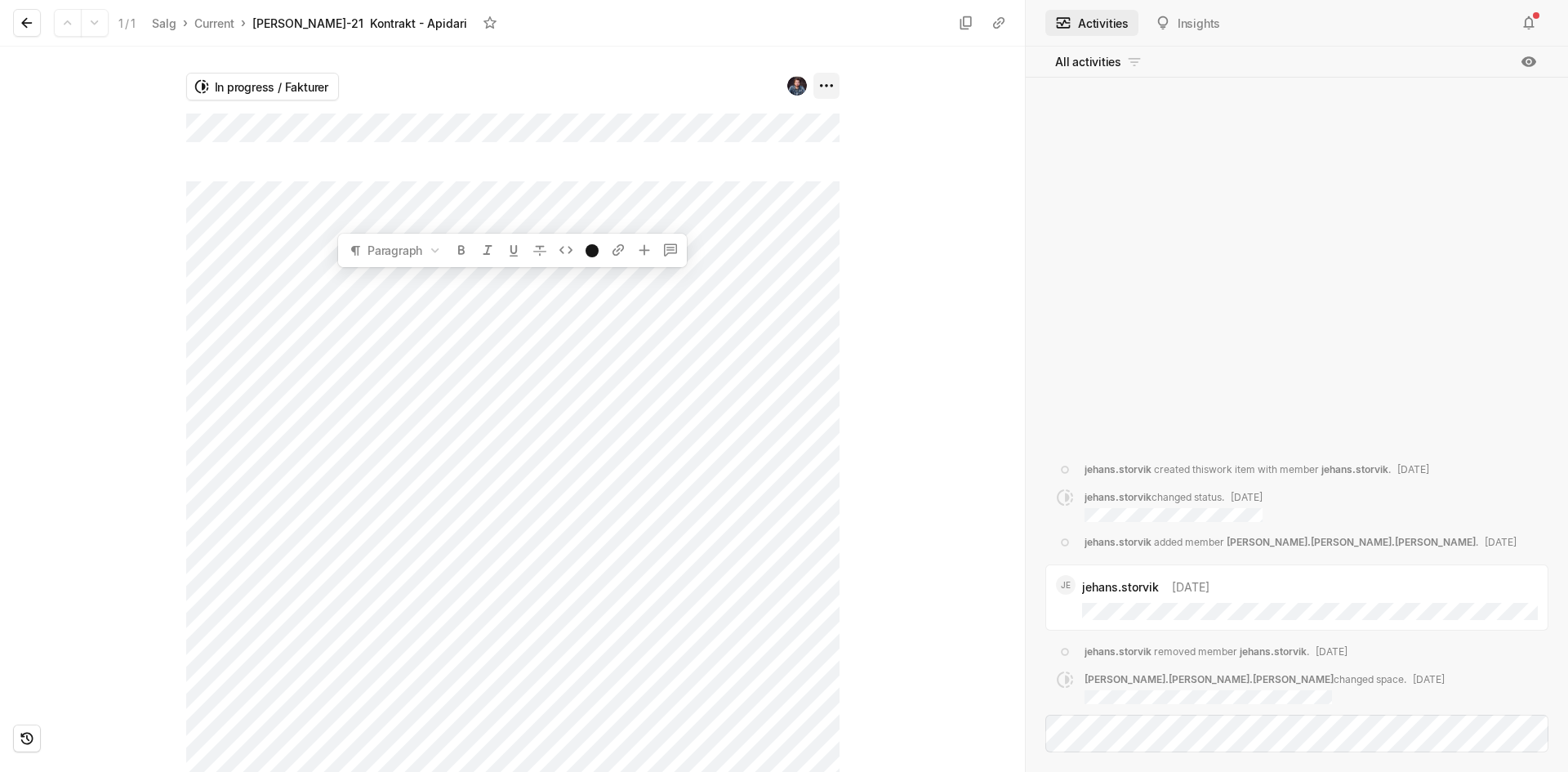
click at [834, 79] on html "Offcenit Search / Updates 30 g then u My work = Feedback g then f Roadmaps g th…" at bounding box center [784, 386] width 1568 height 772
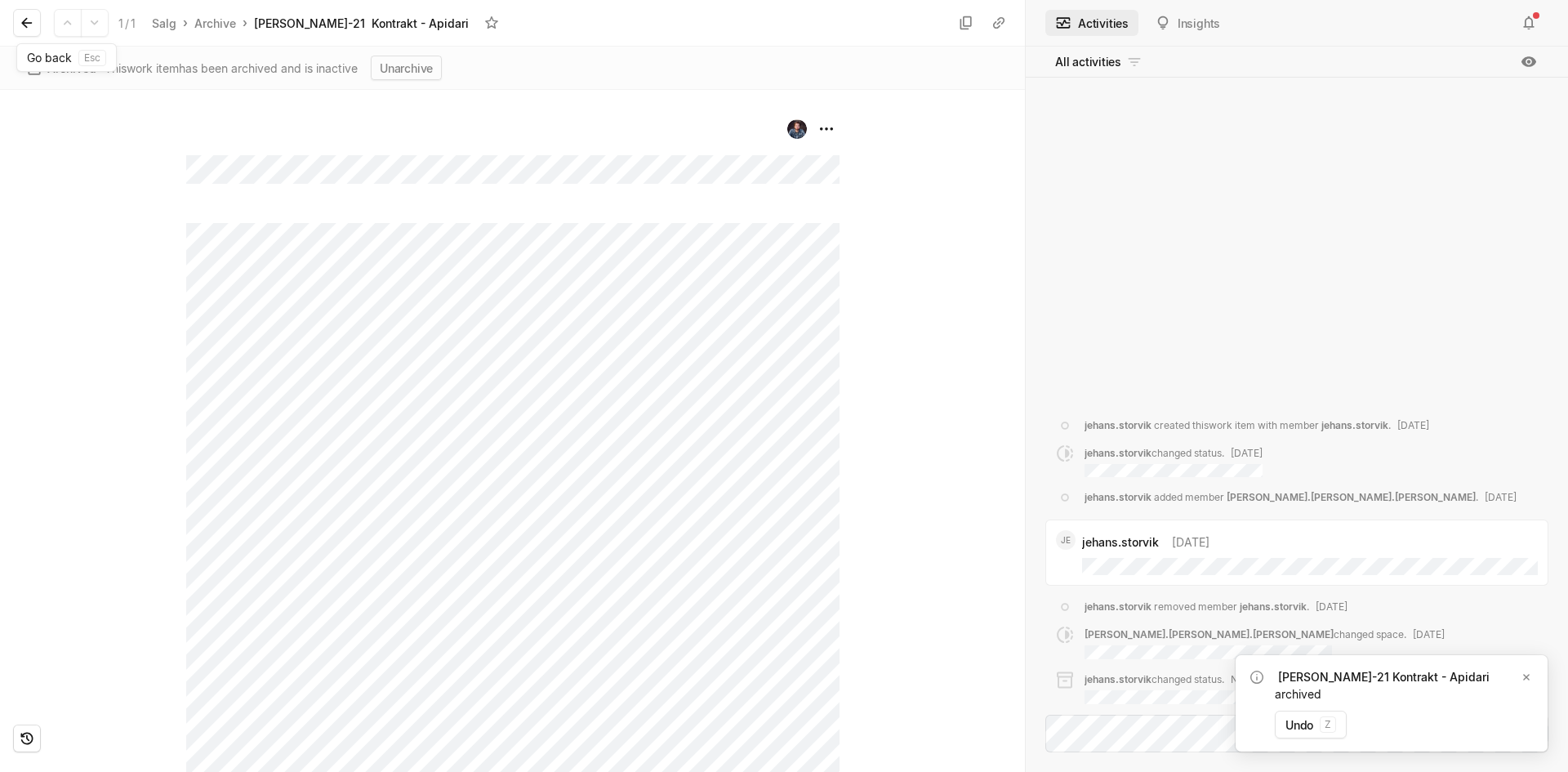
click at [19, 21] on icon at bounding box center [26, 23] width 17 height 17
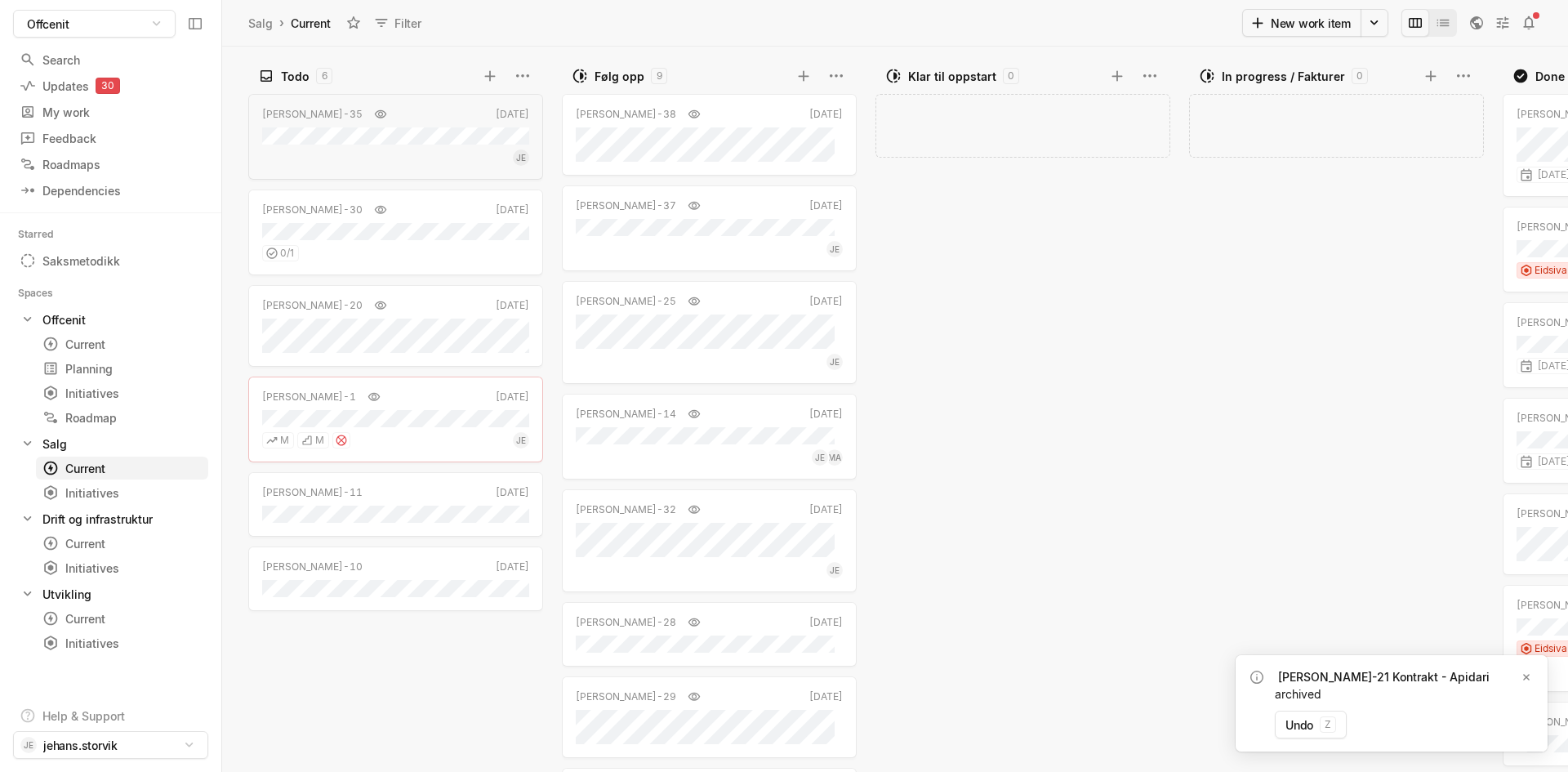
scroll to position [0, 289]
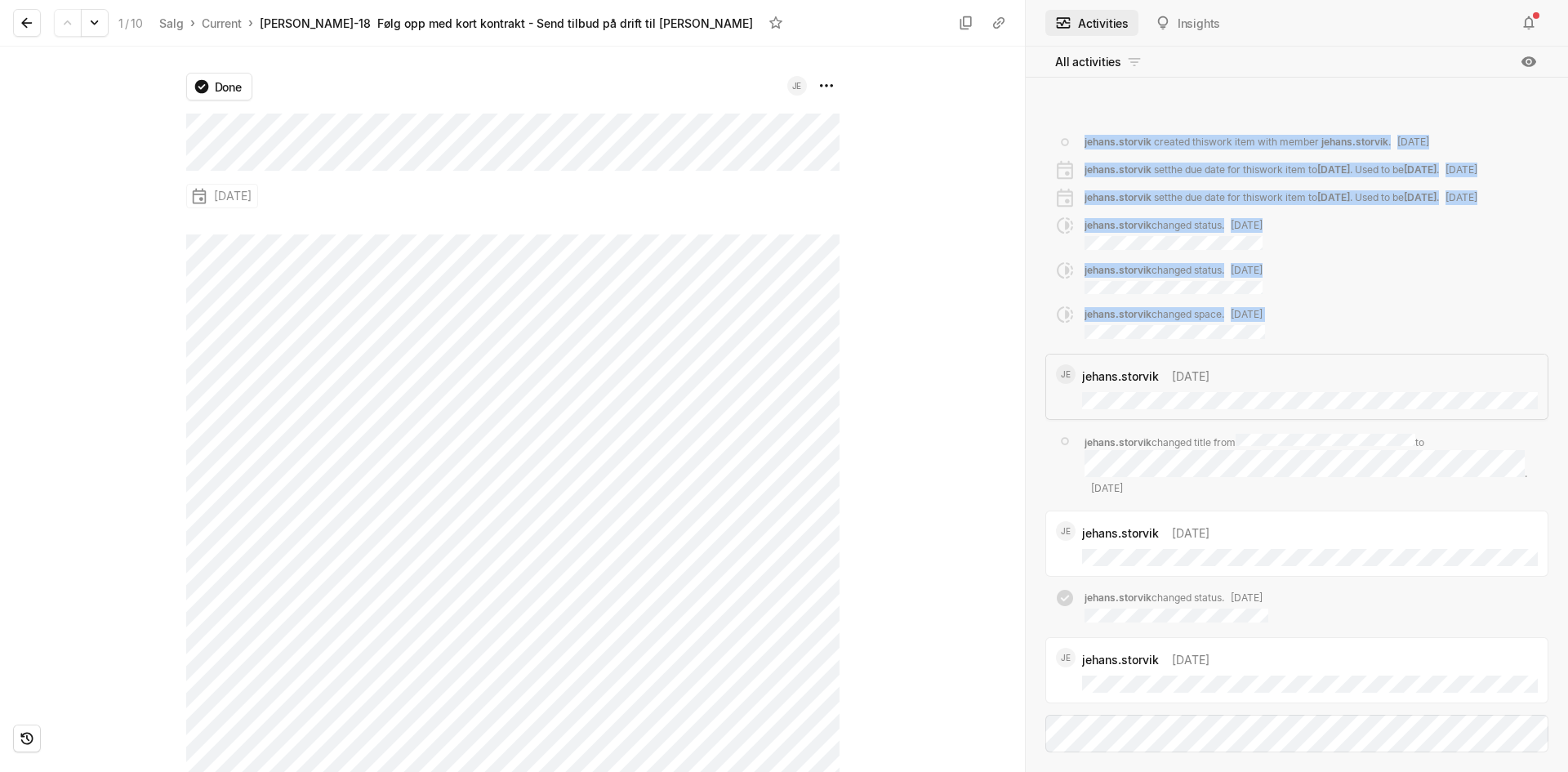
drag, startPoint x: 1025, startPoint y: 421, endPoint x: 1021, endPoint y: 444, distance: 23.3
click at [1021, 444] on div "1 / 10 Salg › Current › [PERSON_NAME]-18 Følg opp med kort kontrakt - Send tilb…" at bounding box center [784, 386] width 1568 height 772
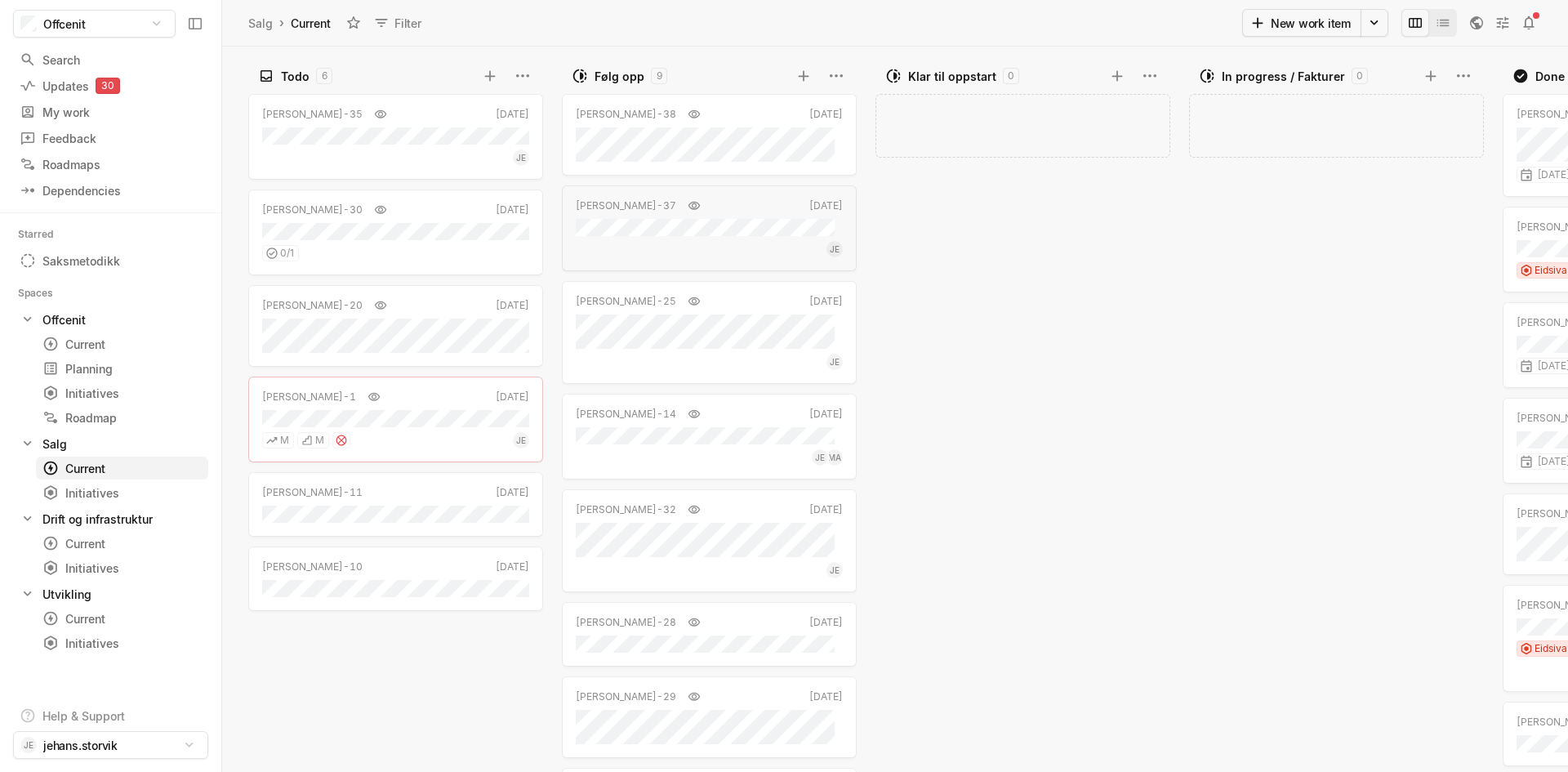
scroll to position [0, 289]
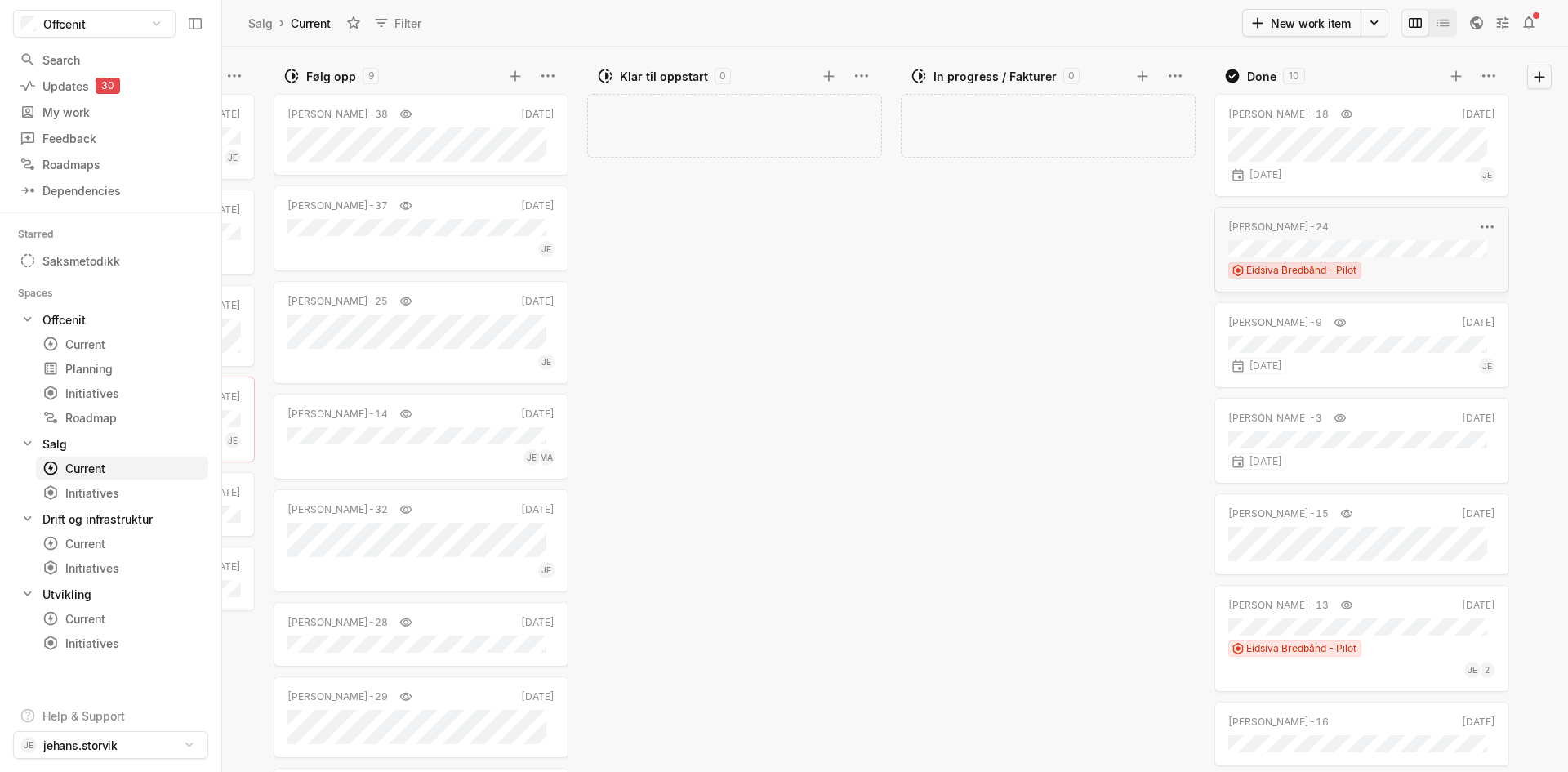
click at [1366, 239] on div "[PERSON_NAME]-24 [DATE] Eidsiva Bredbånd - Pilot" at bounding box center [1361, 249] width 295 height 85
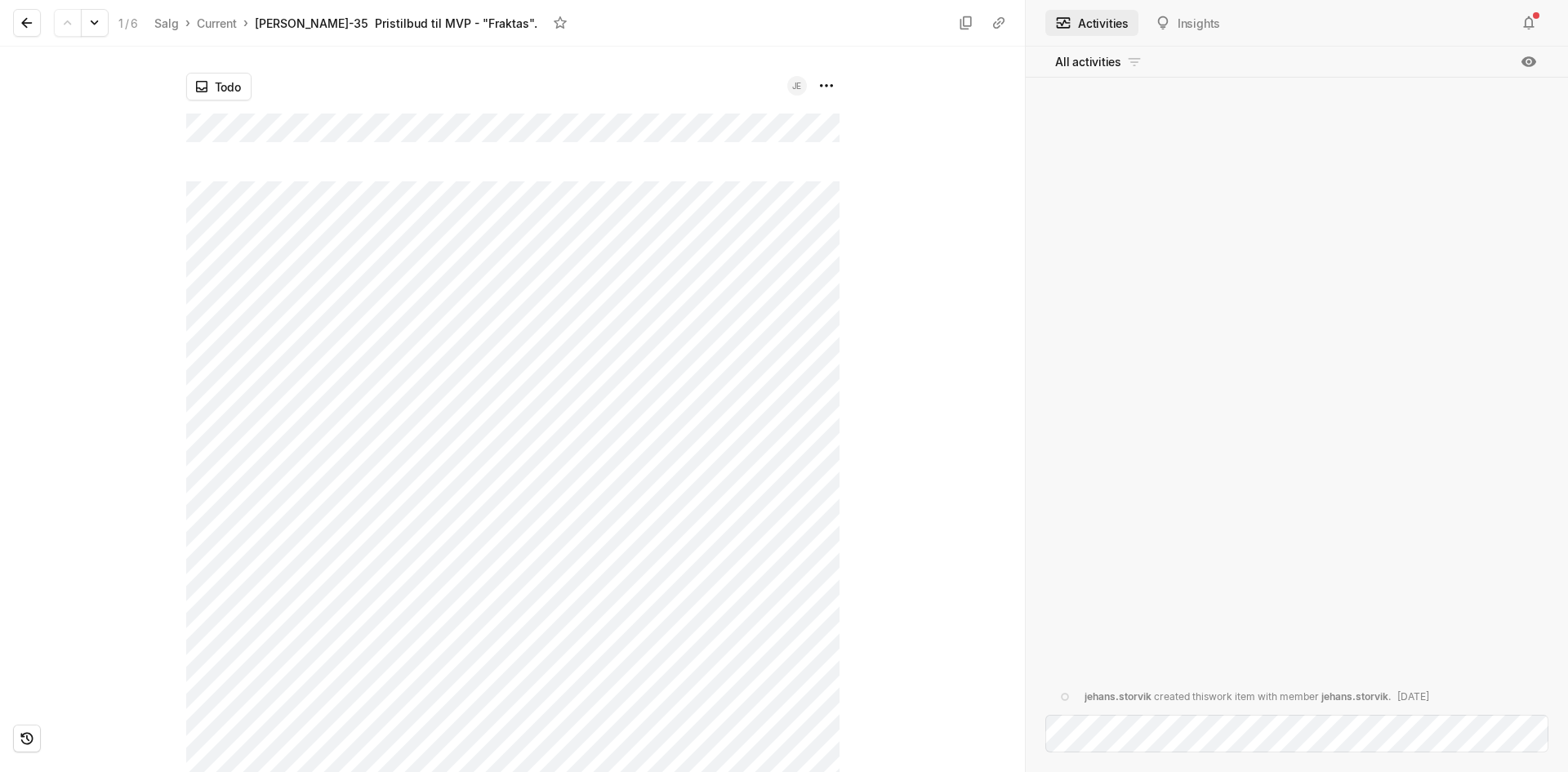
click at [17, 18] on button at bounding box center [27, 23] width 28 height 28
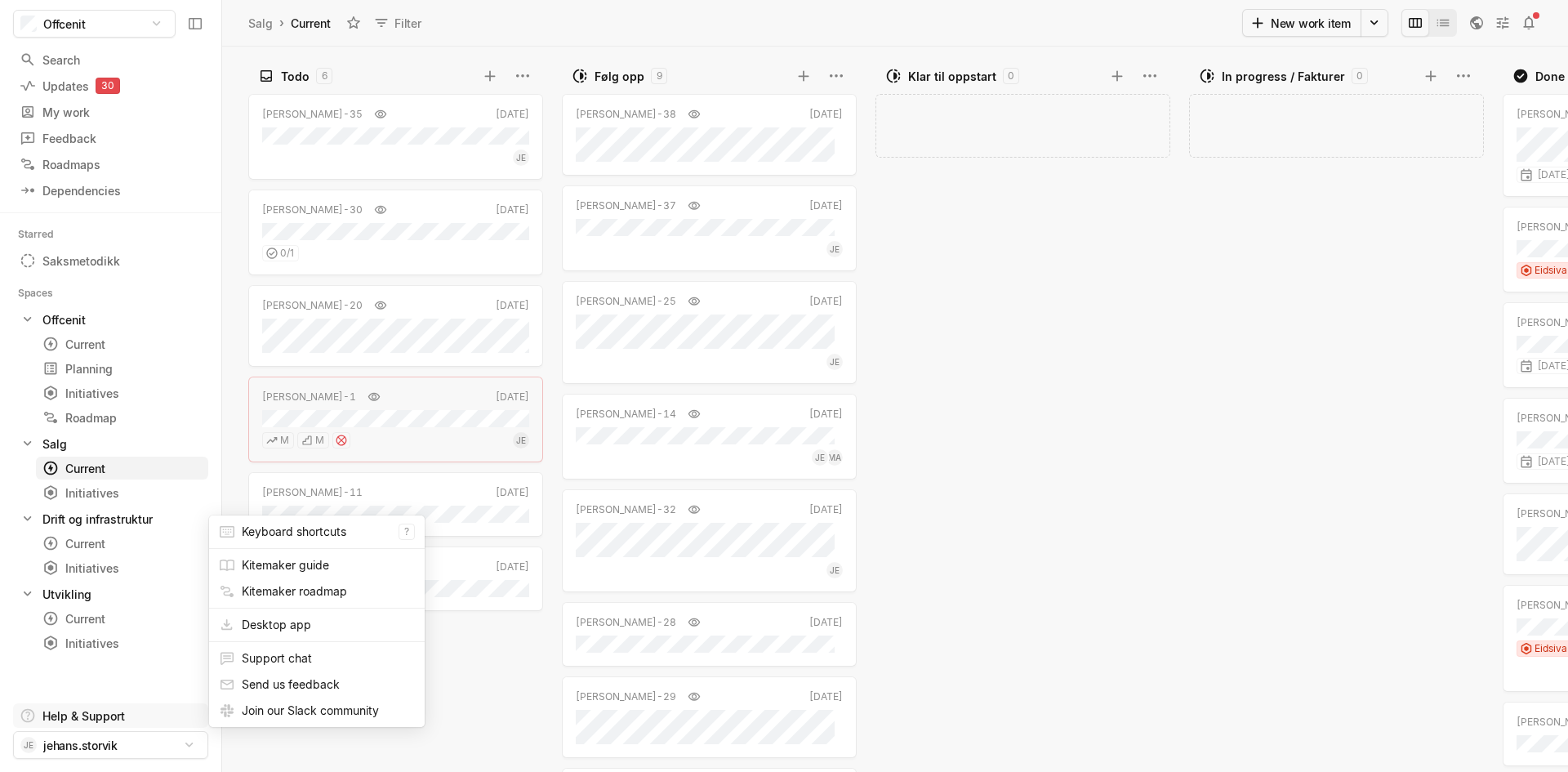
click at [118, 714] on html "Offcenit Search / Updates 30 g then u My work = Feedback g then f Roadmaps g th…" at bounding box center [784, 386] width 1568 height 772
click at [128, 30] on html "Offcenit Search / Updates 30 g then u My work = Feedback g then f Roadmaps g th…" at bounding box center [784, 386] width 1568 height 772
click at [128, 29] on html "Offcenit Search / Updates 30 g then u My work = Feedback g then f Roadmaps g th…" at bounding box center [784, 386] width 1568 height 772
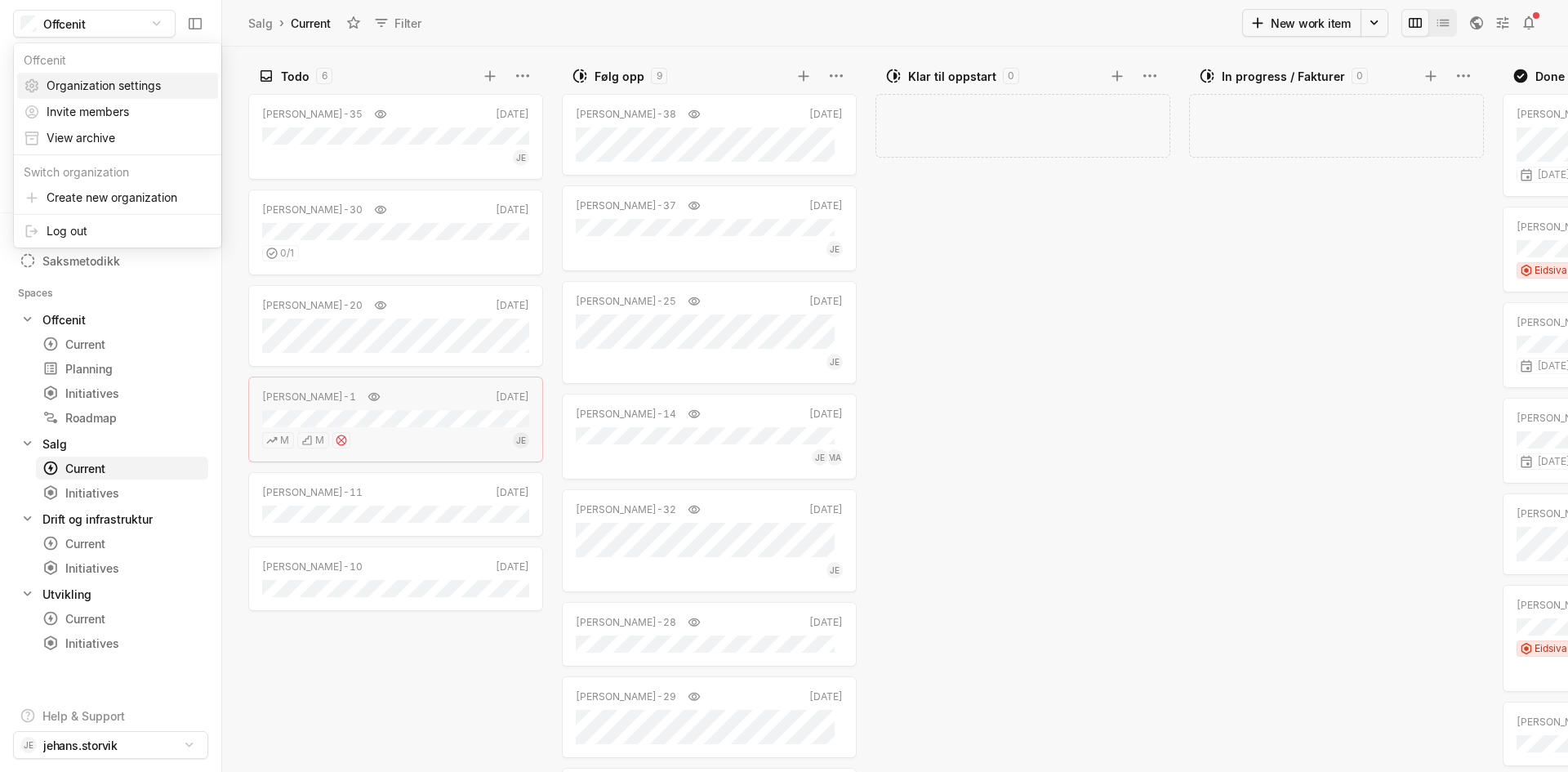
click at [104, 87] on span "Organization settings" at bounding box center [128, 86] width 165 height 26
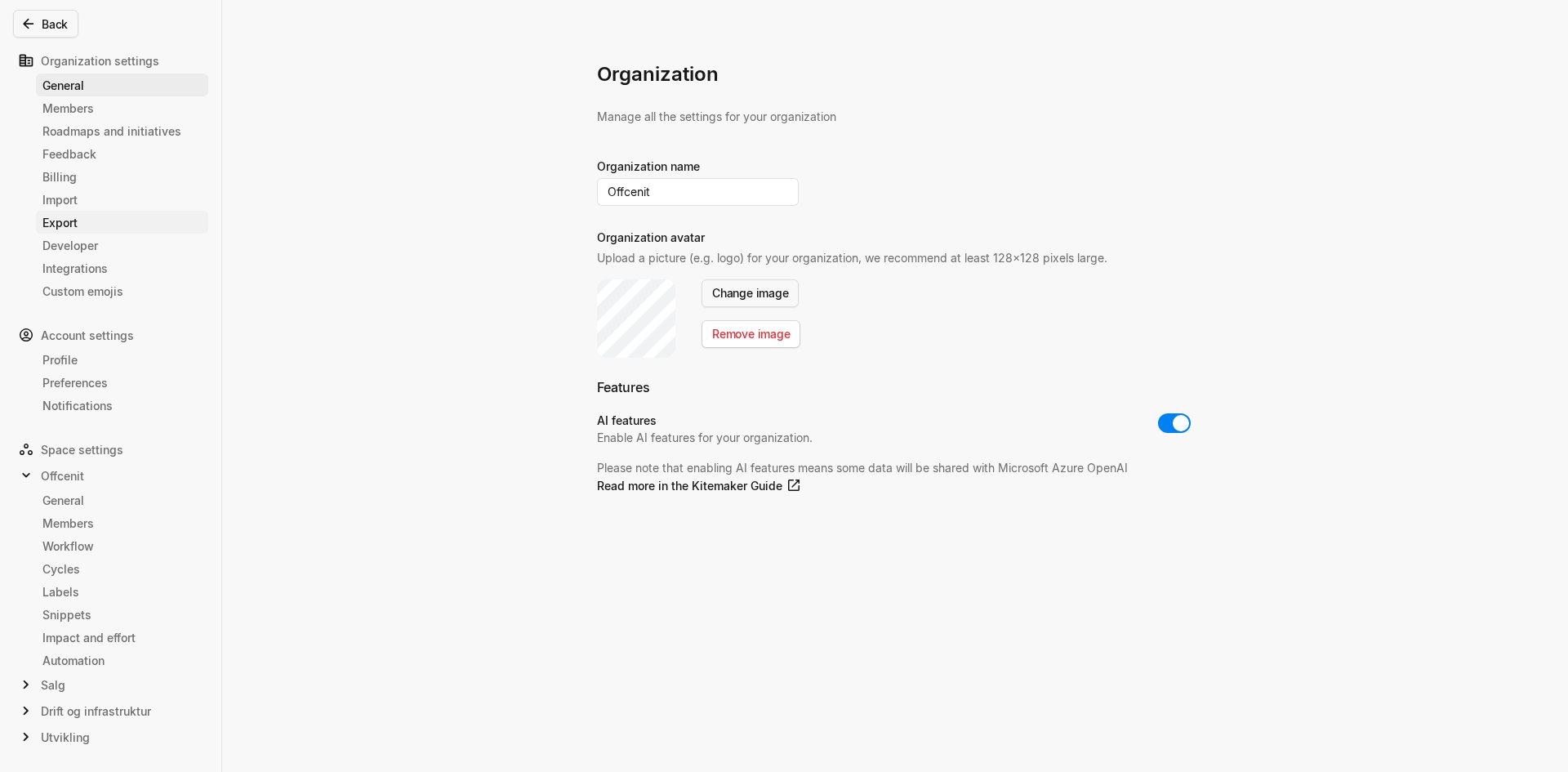
click at [74, 229] on div "Export" at bounding box center [121, 222] width 159 height 17
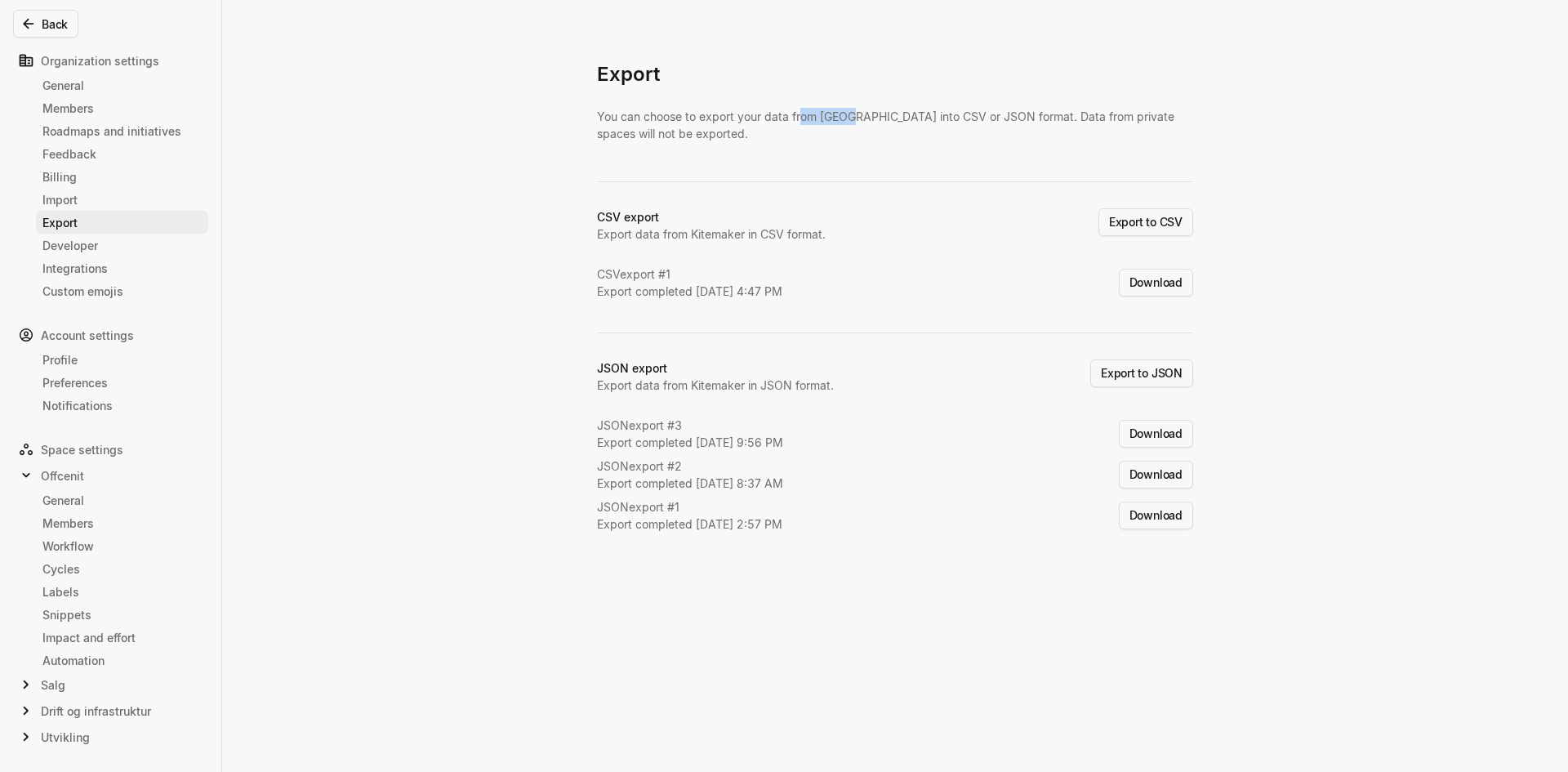
drag, startPoint x: 811, startPoint y: 107, endPoint x: 780, endPoint y: 107, distance: 31.0
click at [788, 107] on div "Export You can choose to export your data from Kitemaker into CSV or JSON forma…" at bounding box center [894, 323] width 596 height 524
drag, startPoint x: 780, startPoint y: 107, endPoint x: 785, endPoint y: 114, distance: 8.6
click at [780, 107] on div "Export You can choose to export your data from Kitemaker into CSV or JSON forma…" at bounding box center [894, 323] width 596 height 524
drag, startPoint x: 738, startPoint y: 219, endPoint x: 720, endPoint y: 218, distance: 18.0
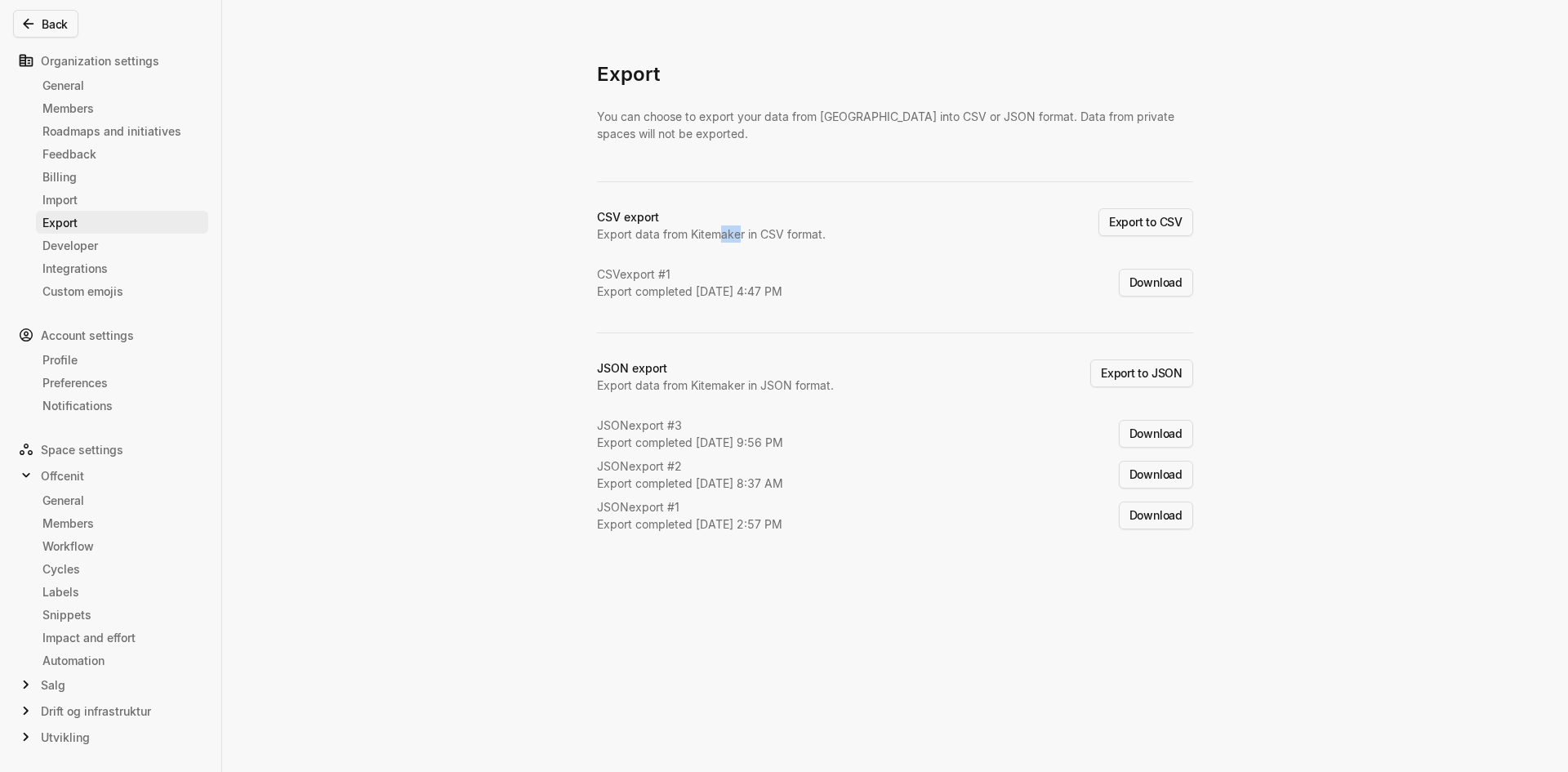
click at [720, 218] on div "CSV export Export data from Kitemaker in CSV format." at bounding box center [711, 225] width 229 height 34
click at [748, 289] on div "CSV export # 1 Export completed [DATE] 4:47 PM Download" at bounding box center [894, 283] width 596 height 34
click at [748, 289] on div "Export completed [DATE] 4:47 PM" at bounding box center [689, 290] width 186 height 17
click at [1159, 434] on button "Download" at bounding box center [1155, 434] width 74 height 28
